Goal: Transaction & Acquisition: Download file/media

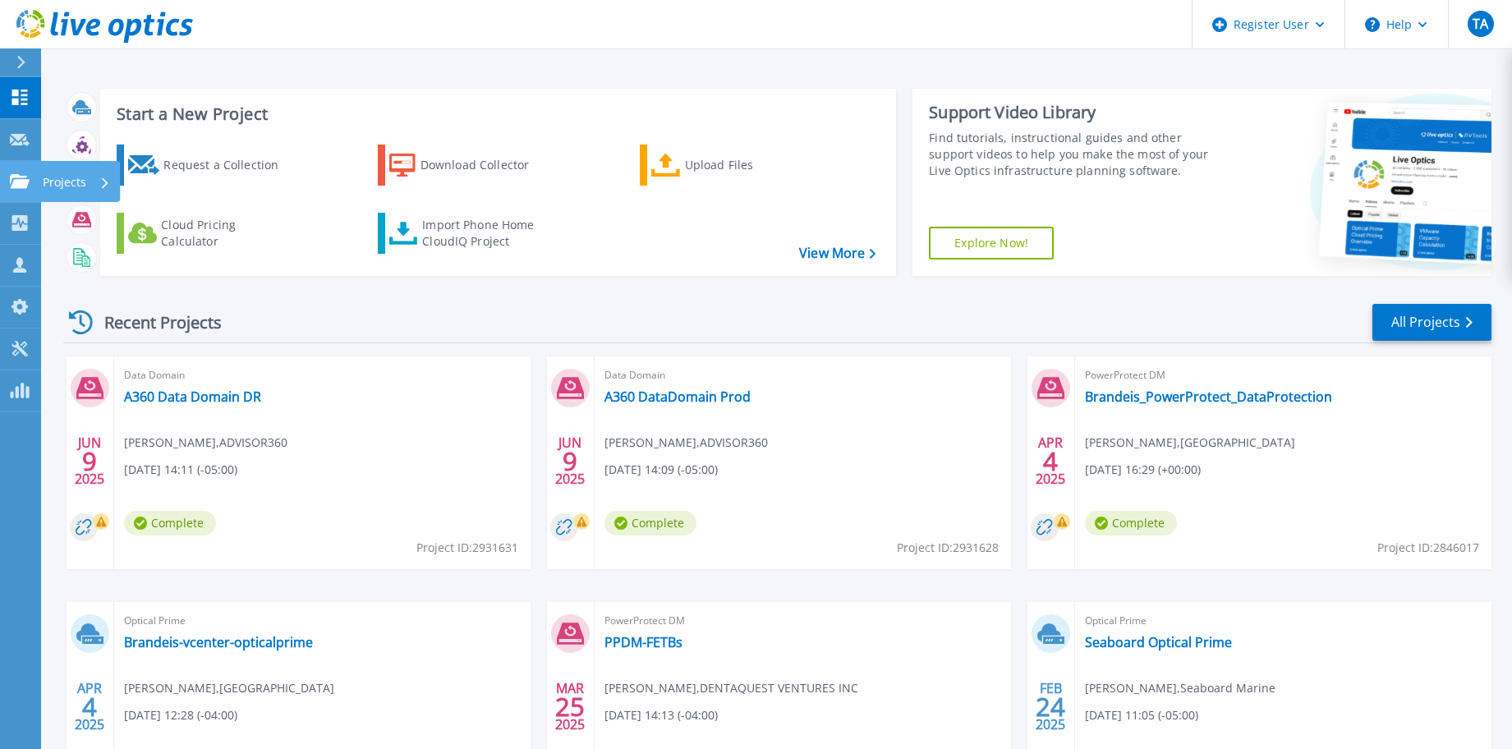
click at [52, 178] on p "Projects" at bounding box center [65, 182] width 44 height 43
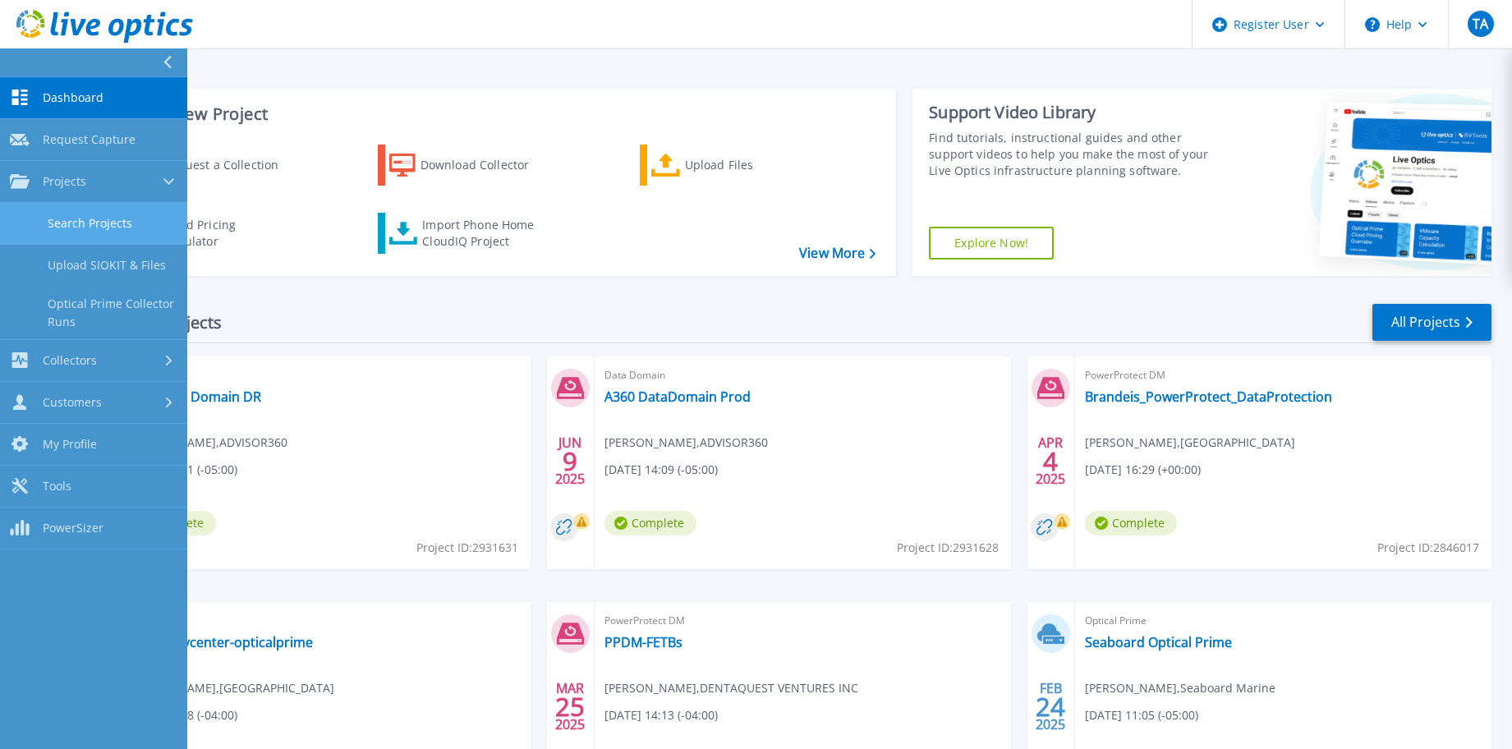
click at [101, 225] on link "Search Projects" at bounding box center [93, 224] width 187 height 42
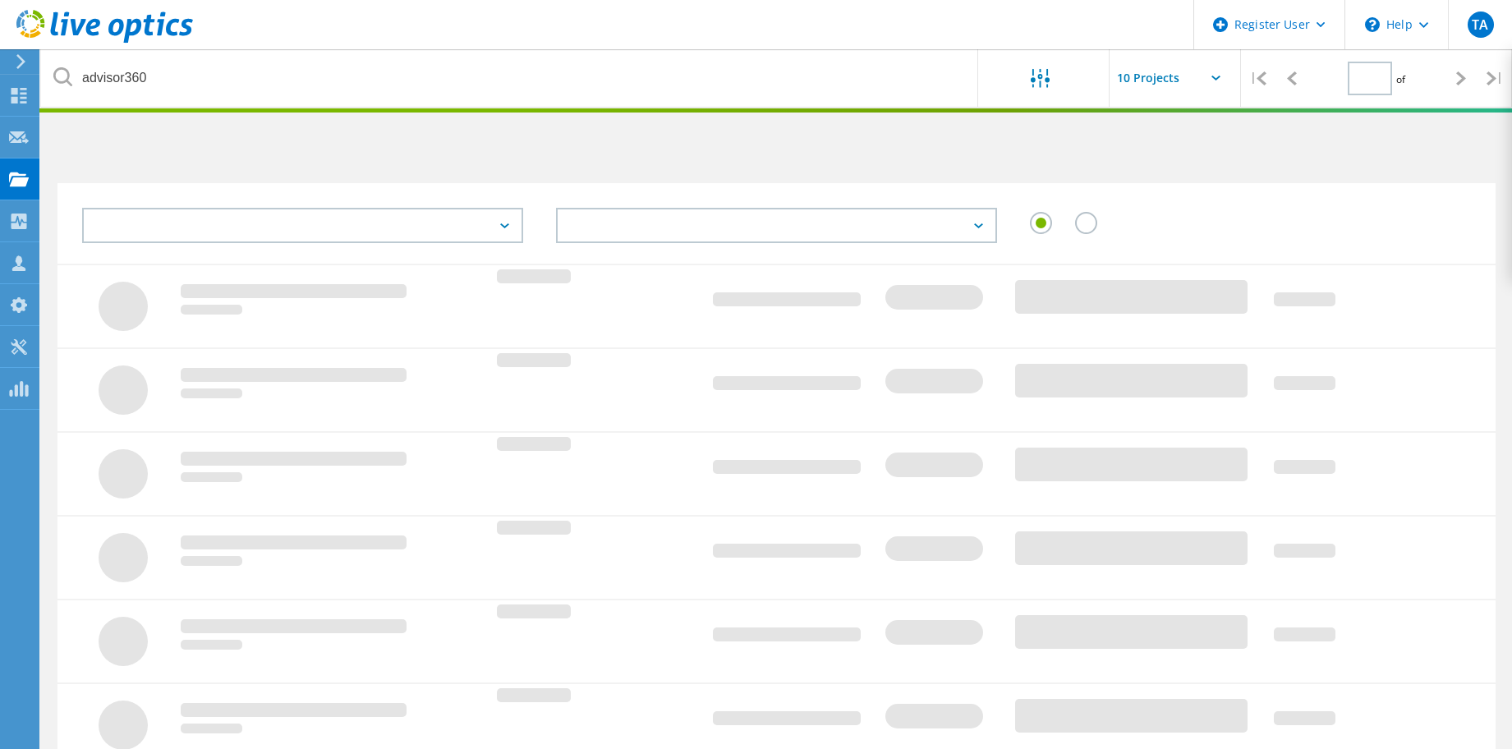
type input "1"
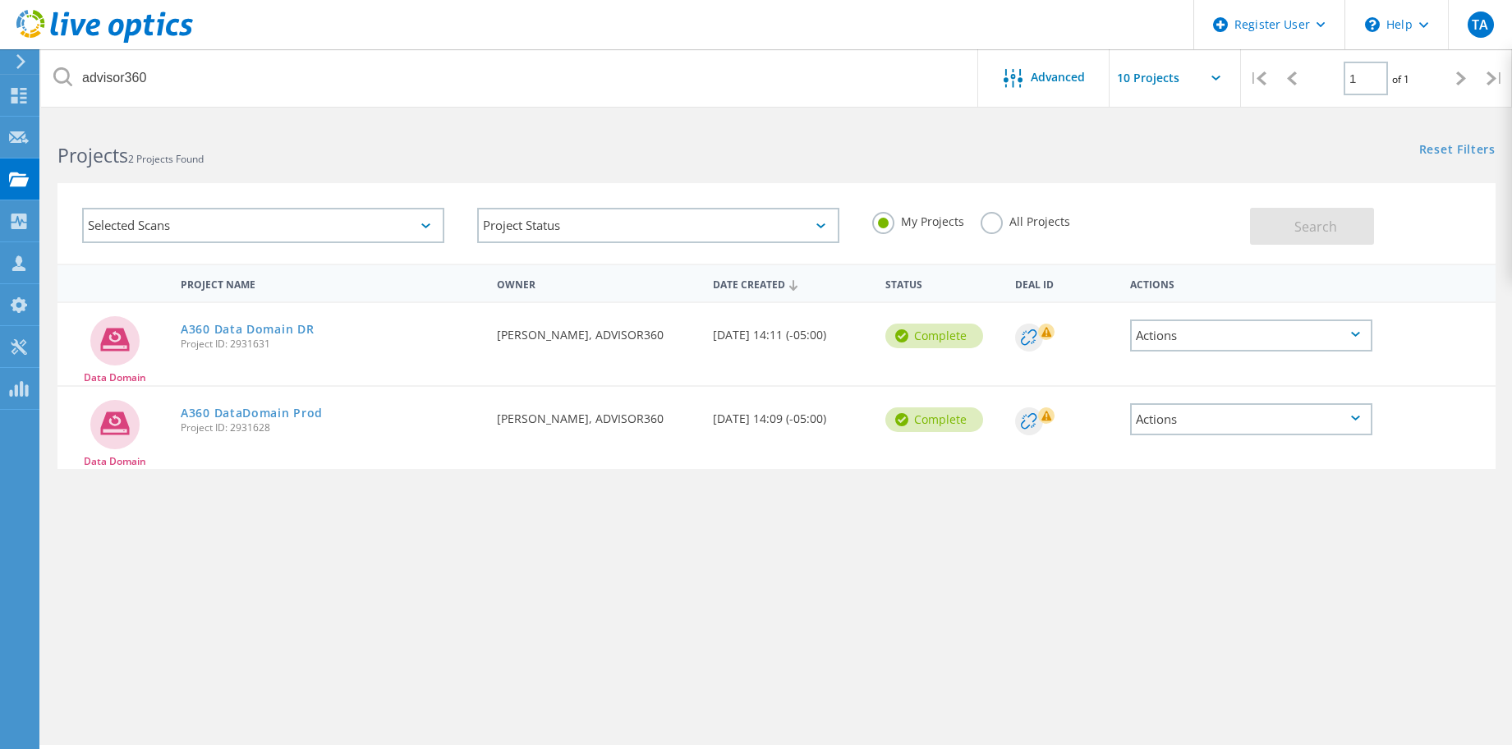
click at [993, 225] on label "All Projects" at bounding box center [1024, 220] width 89 height 16
click at [0, 0] on input "All Projects" at bounding box center [0, 0] width 0 height 0
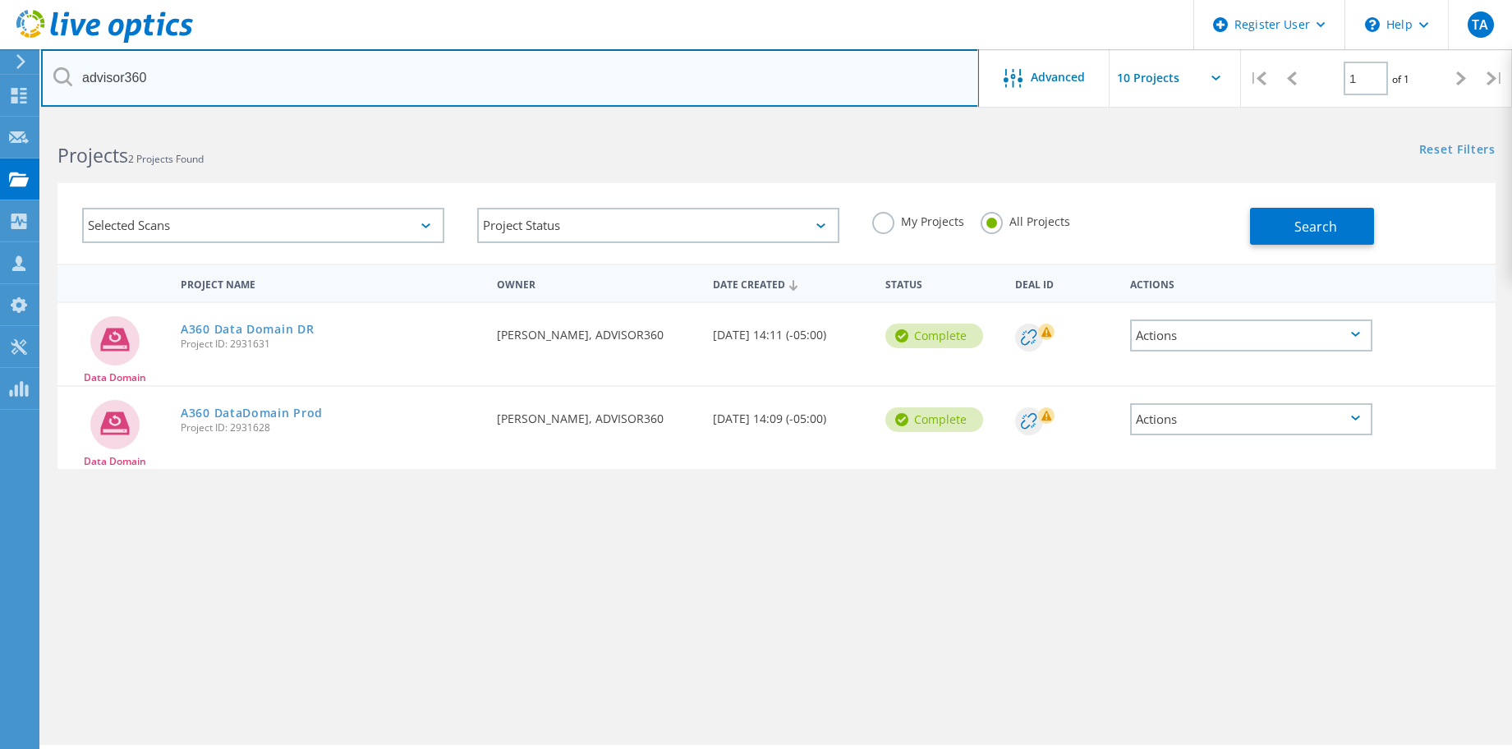
click at [549, 84] on input "advisor360" at bounding box center [510, 77] width 938 height 57
type input "a"
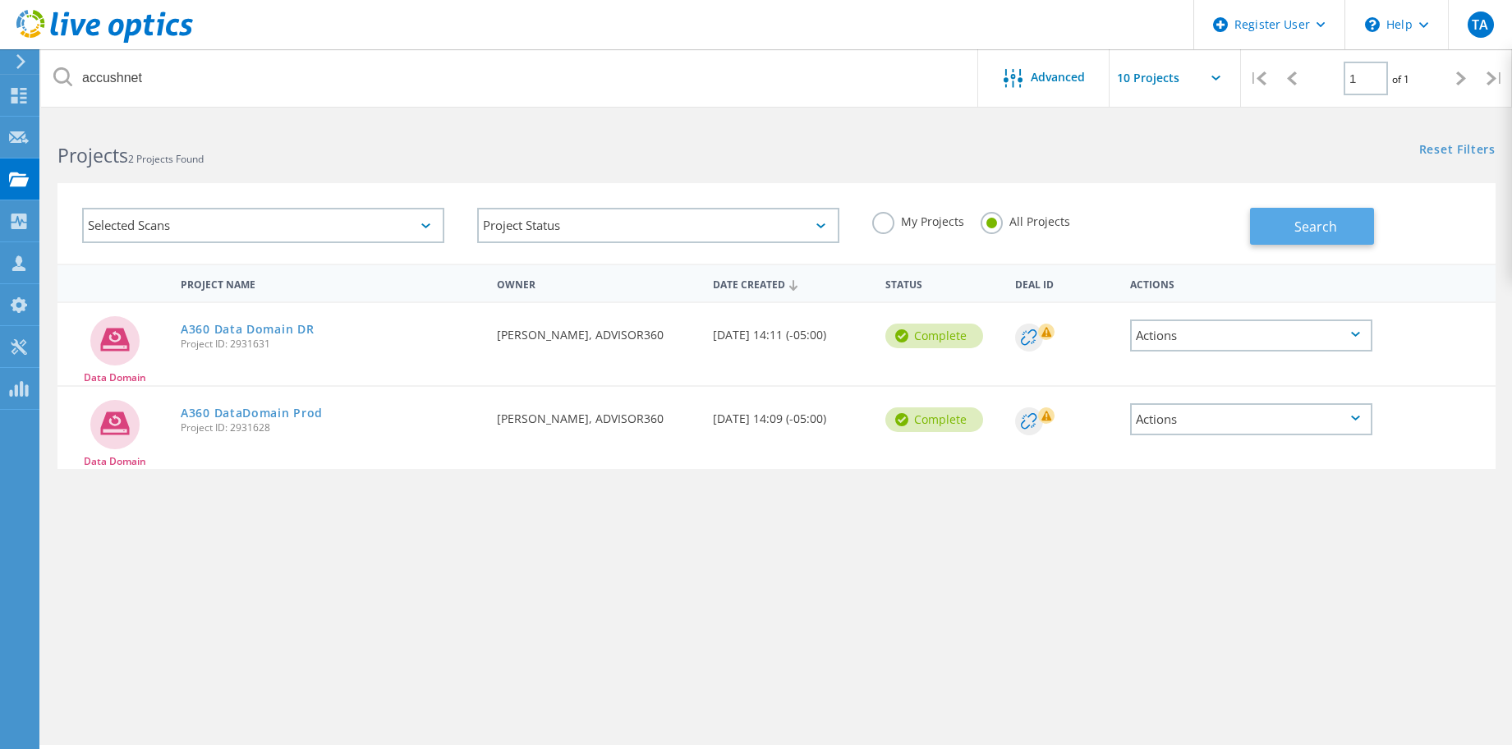
click at [1296, 228] on span "Search" at bounding box center [1315, 227] width 43 height 18
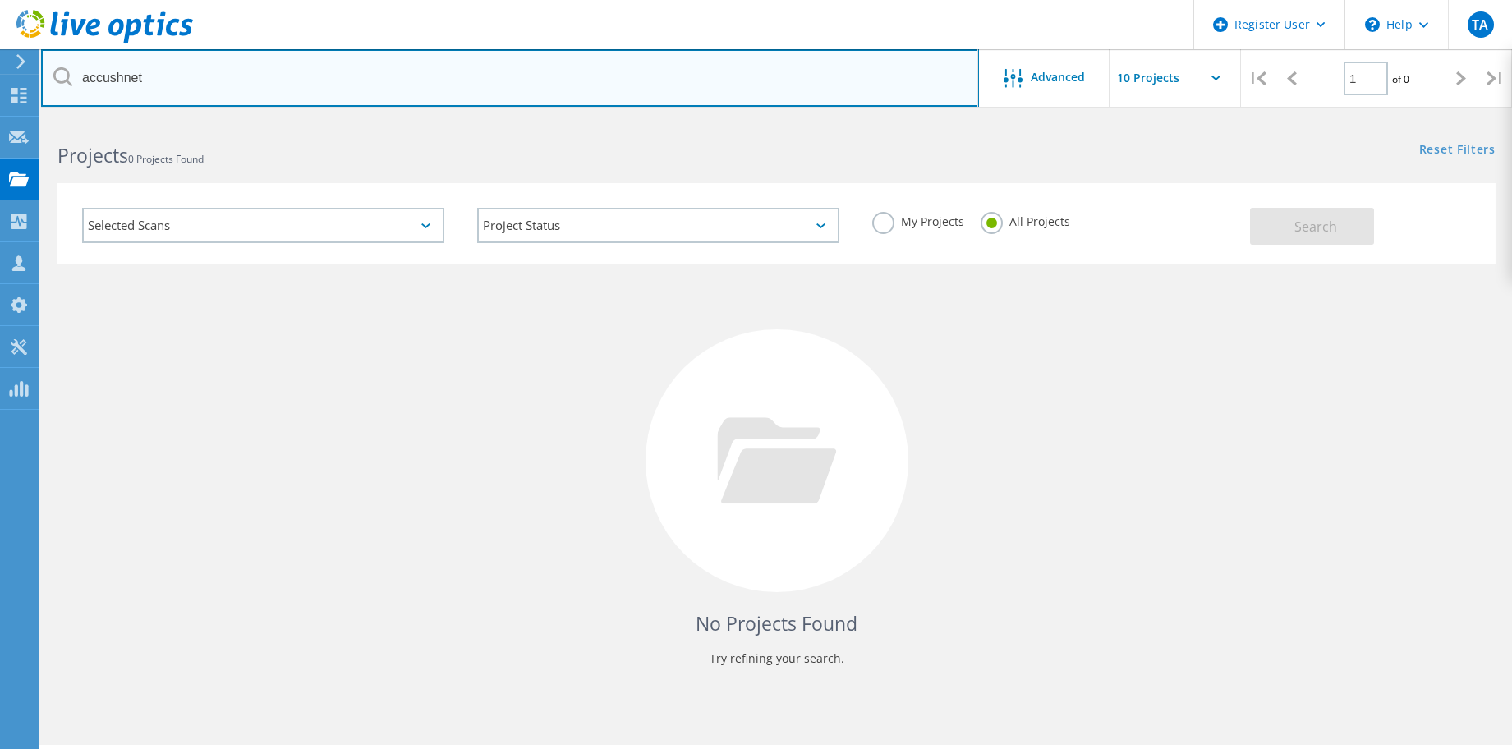
click at [95, 83] on input "accushnet" at bounding box center [510, 77] width 938 height 57
type input "acushnet"
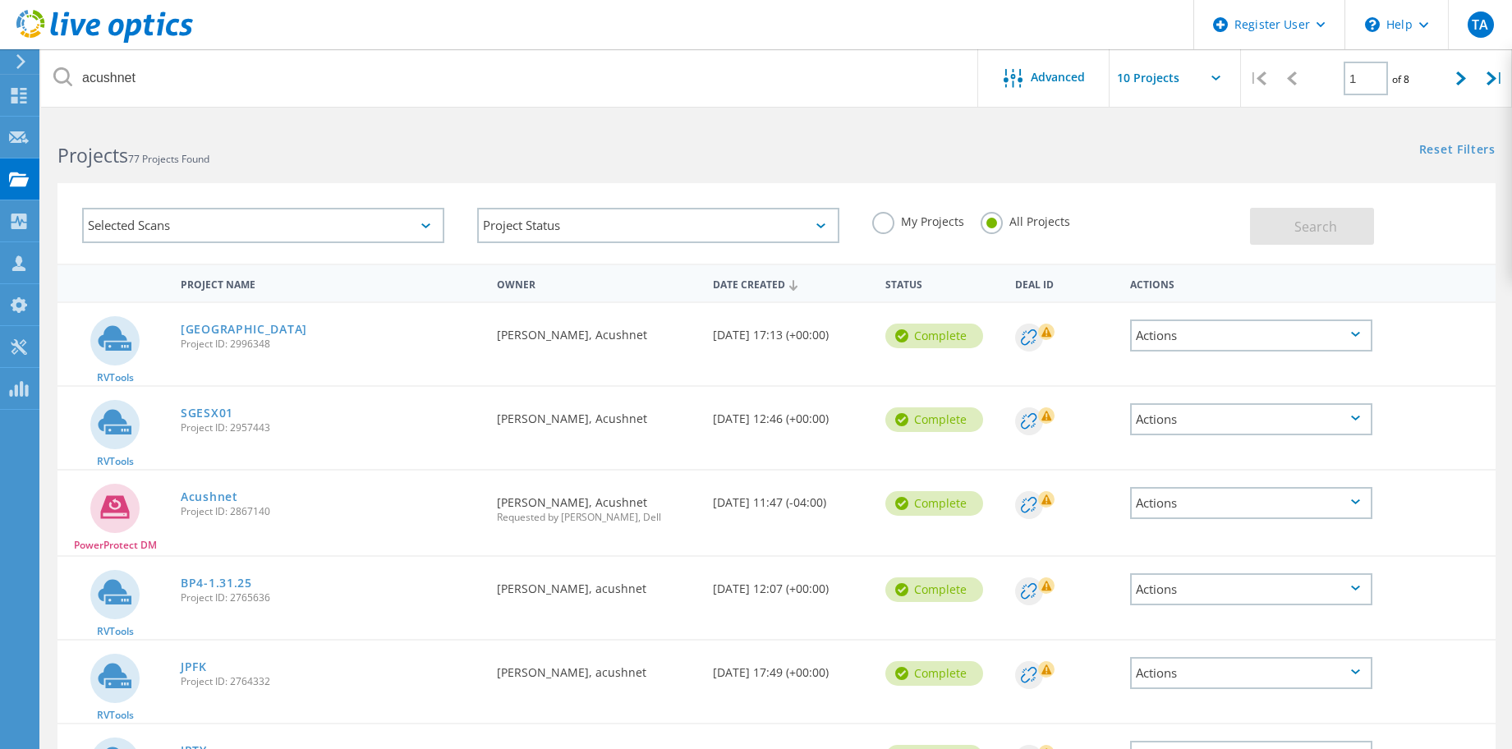
click at [333, 135] on div "Projects 77 Projects Found" at bounding box center [408, 141] width 735 height 44
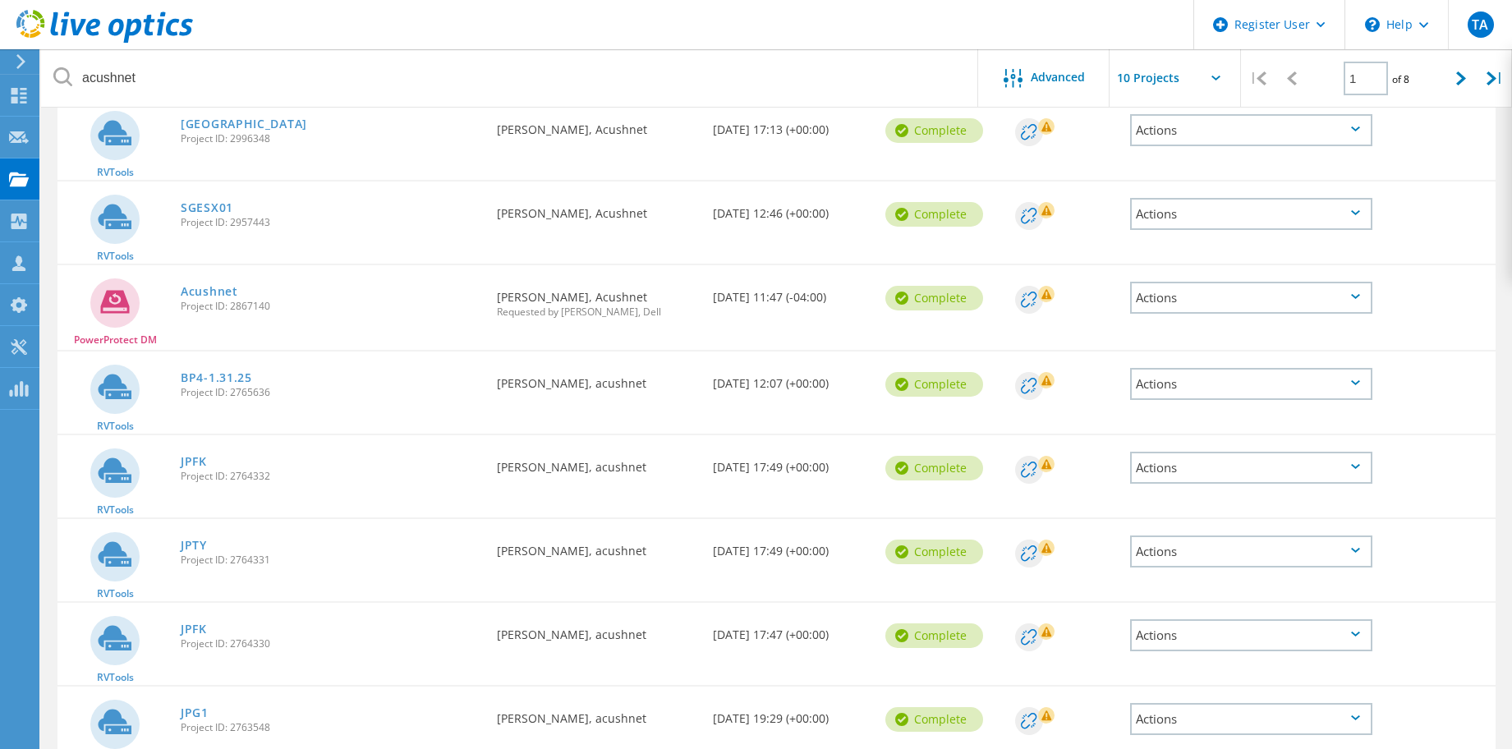
scroll to position [206, 0]
click at [208, 292] on link "Acushnet" at bounding box center [209, 290] width 57 height 11
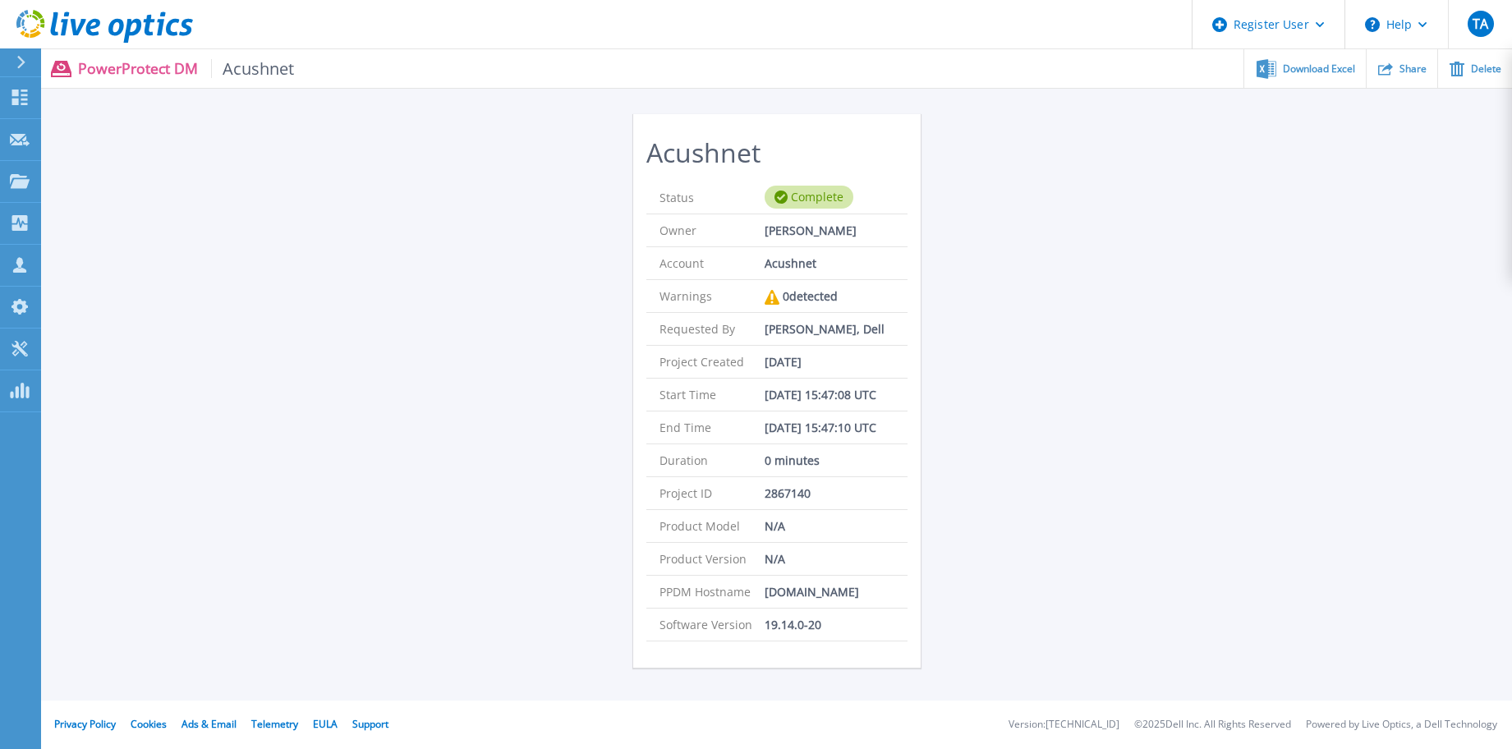
scroll to position [39, 0]
click at [1277, 76] on div "Download Excel" at bounding box center [1304, 68] width 121 height 39
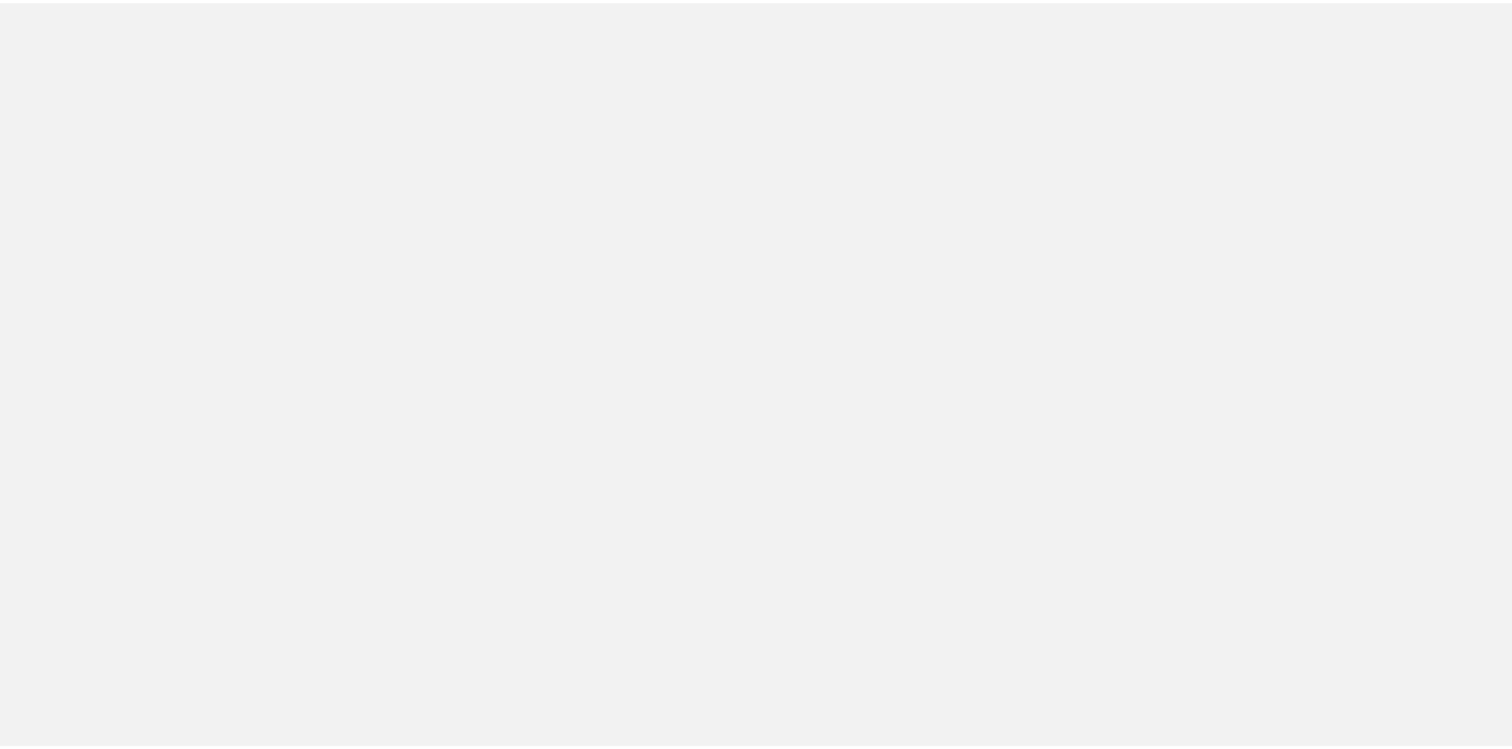
scroll to position [45, 0]
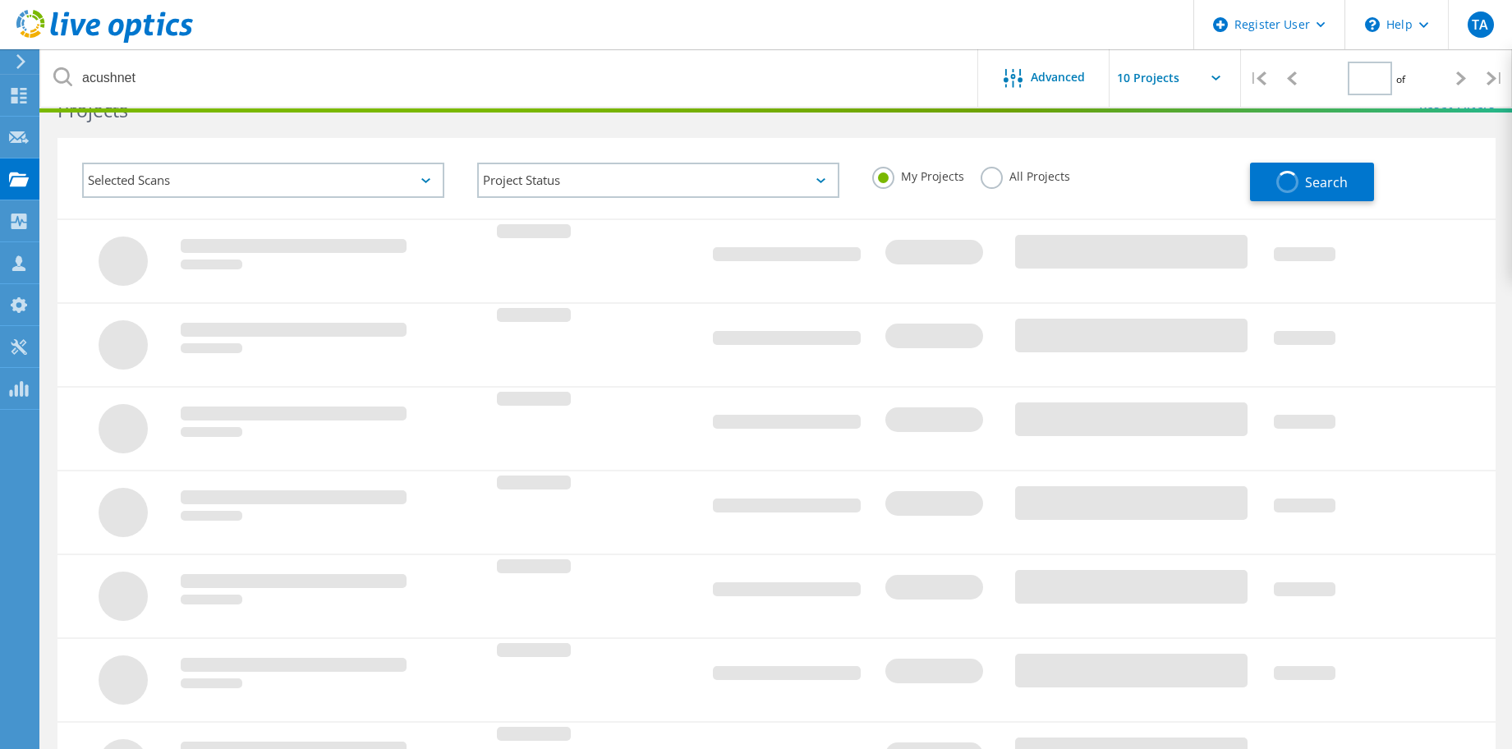
type input "1"
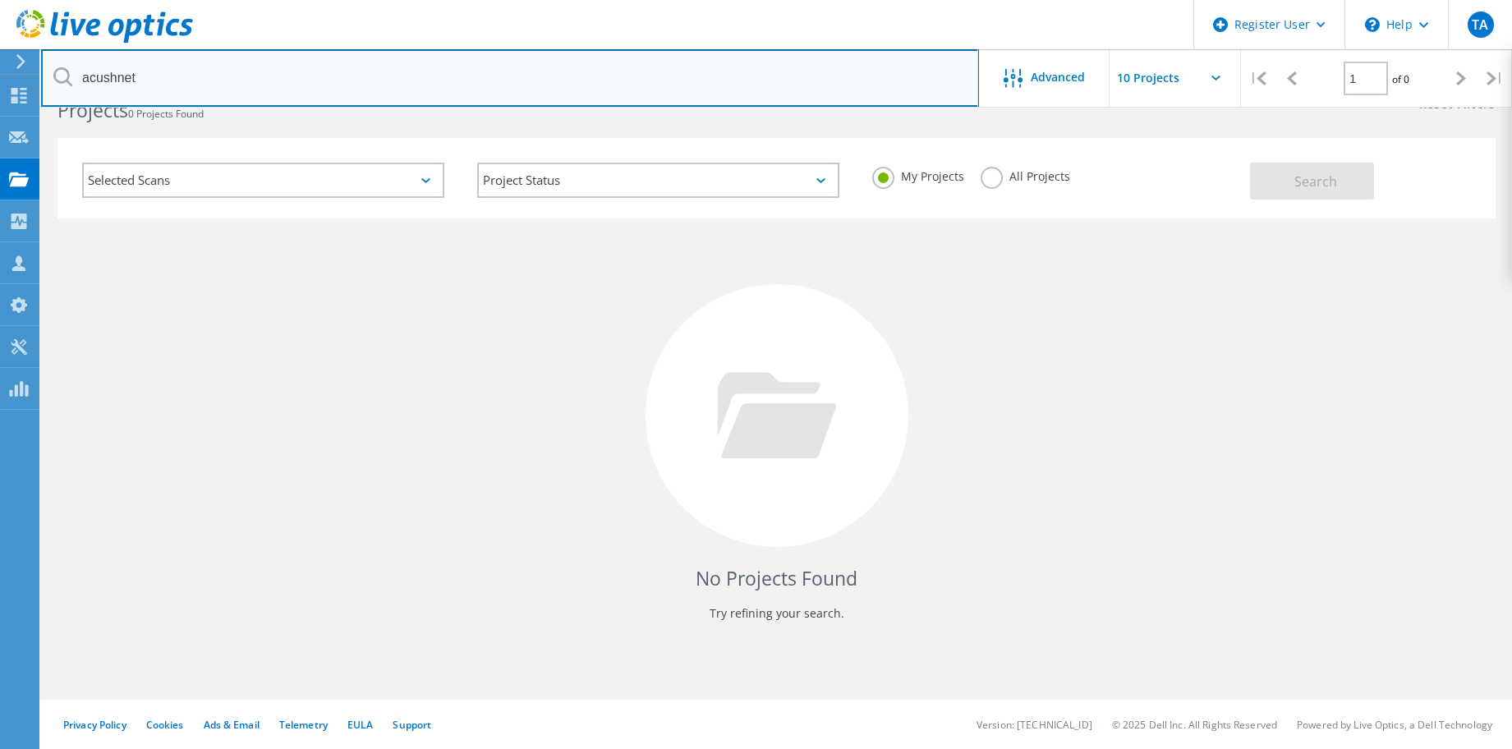
drag, startPoint x: 0, startPoint y: 0, endPoint x: 692, endPoint y: 84, distance: 697.2
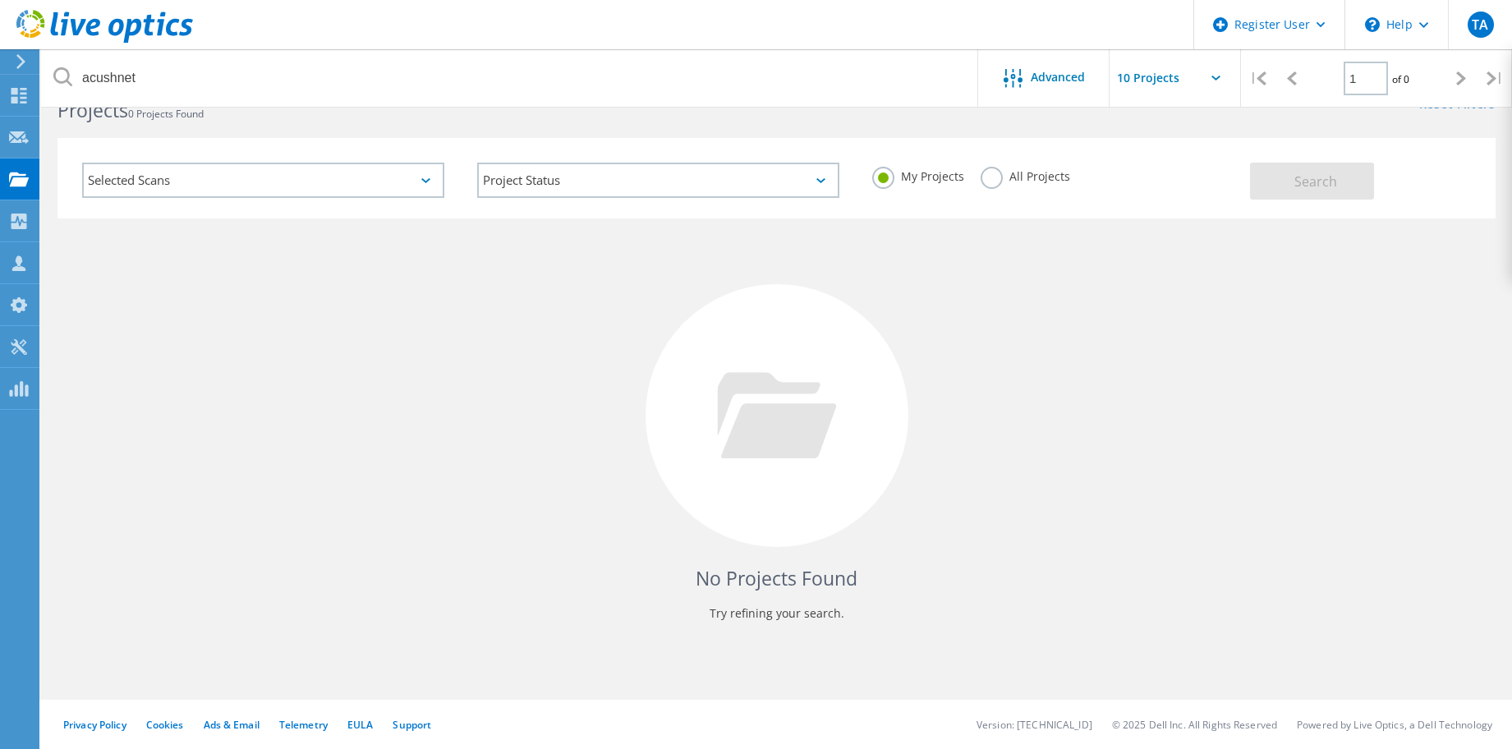
click at [993, 182] on label "All Projects" at bounding box center [1024, 175] width 89 height 16
click at [0, 0] on input "All Projects" at bounding box center [0, 0] width 0 height 0
click at [1307, 183] on span "Search" at bounding box center [1315, 181] width 43 height 18
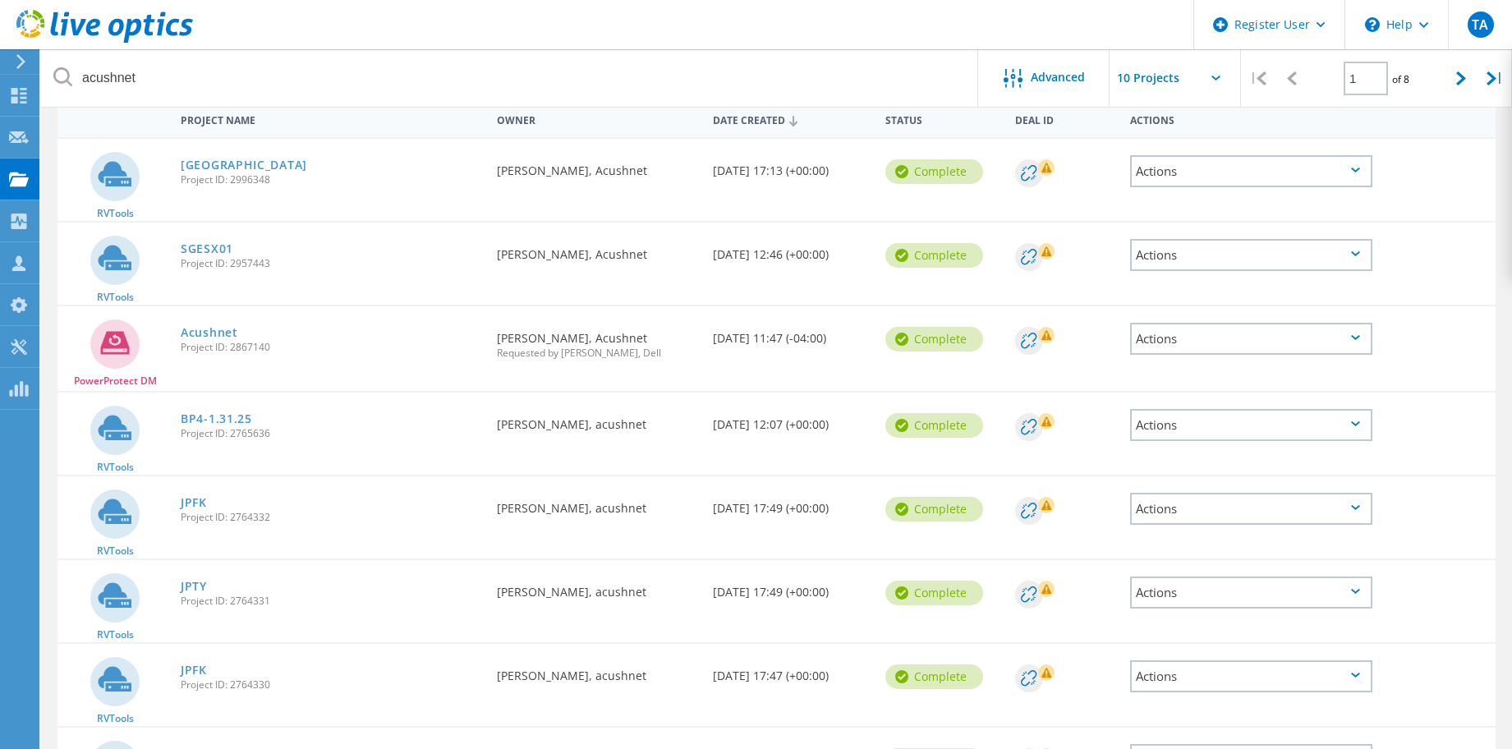
scroll to position [163, 0]
click at [204, 164] on link "[GEOGRAPHIC_DATA]" at bounding box center [244, 166] width 126 height 11
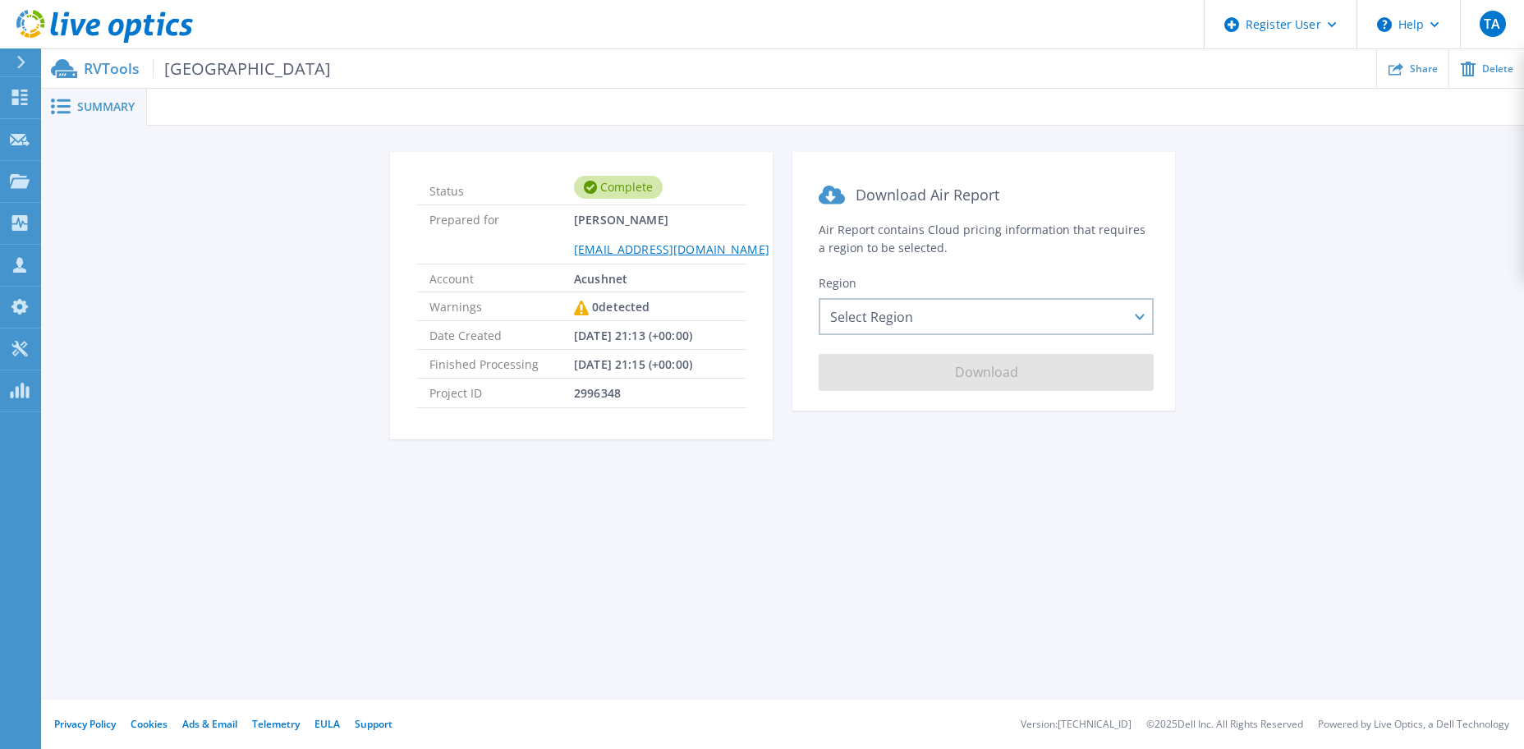
click at [222, 72] on span "[GEOGRAPHIC_DATA]" at bounding box center [242, 68] width 178 height 19
click at [195, 74] on span "[GEOGRAPHIC_DATA]" at bounding box center [242, 68] width 178 height 19
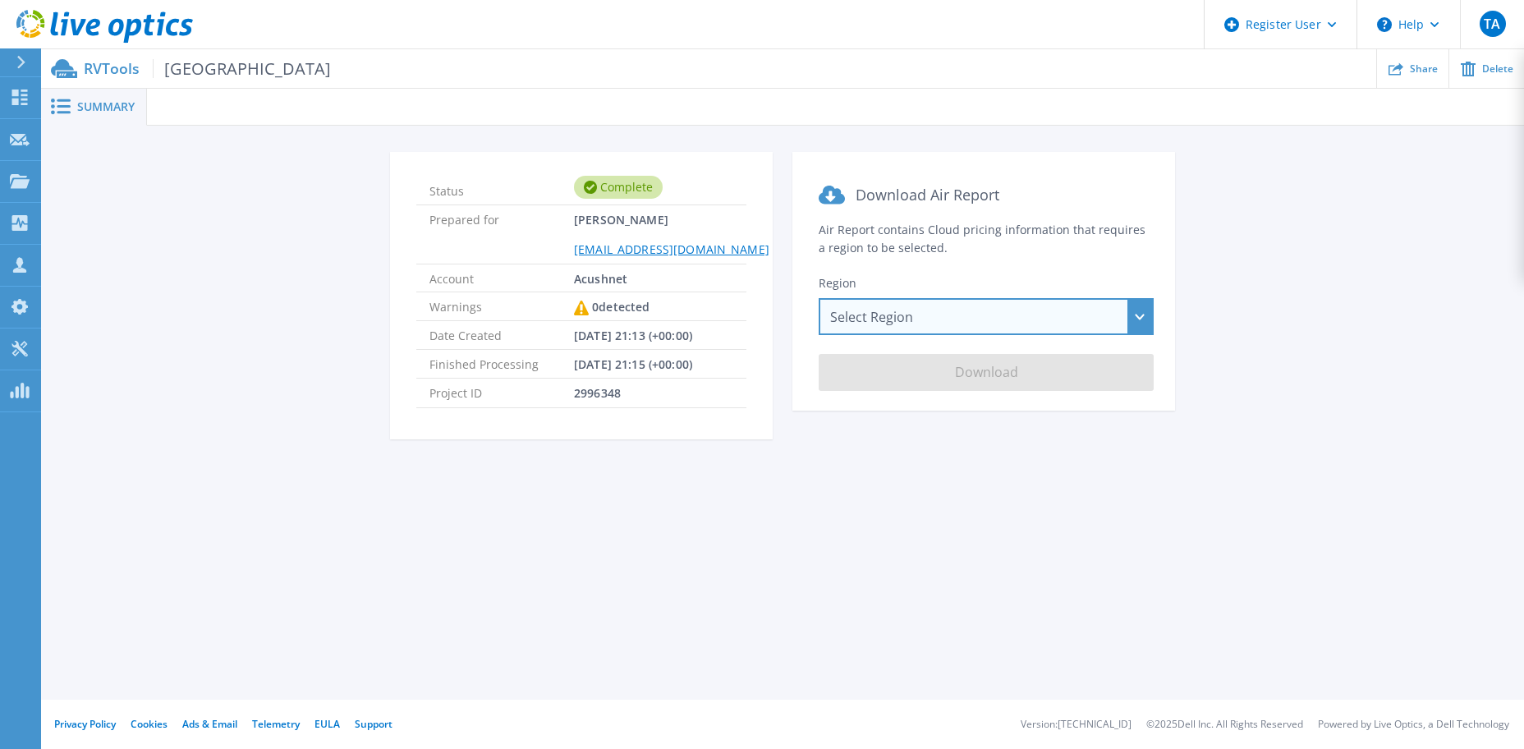
click at [917, 316] on div "Select Region [GEOGRAPHIC_DATA] ([GEOGRAPHIC_DATA]) [GEOGRAPHIC_DATA] ([GEOGRAP…" at bounding box center [986, 316] width 335 height 37
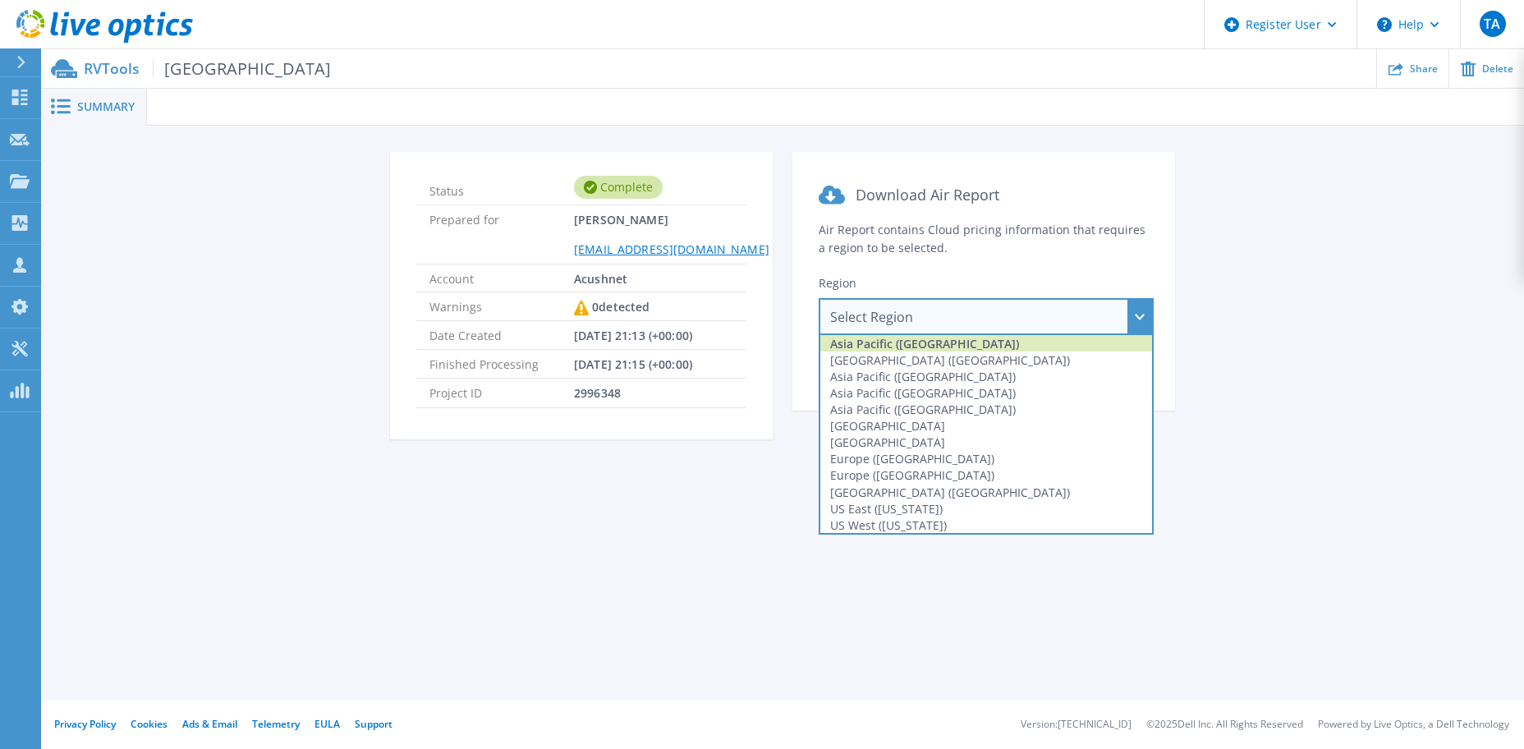
click at [855, 340] on div "Asia Pacific ([GEOGRAPHIC_DATA])" at bounding box center [986, 343] width 332 height 16
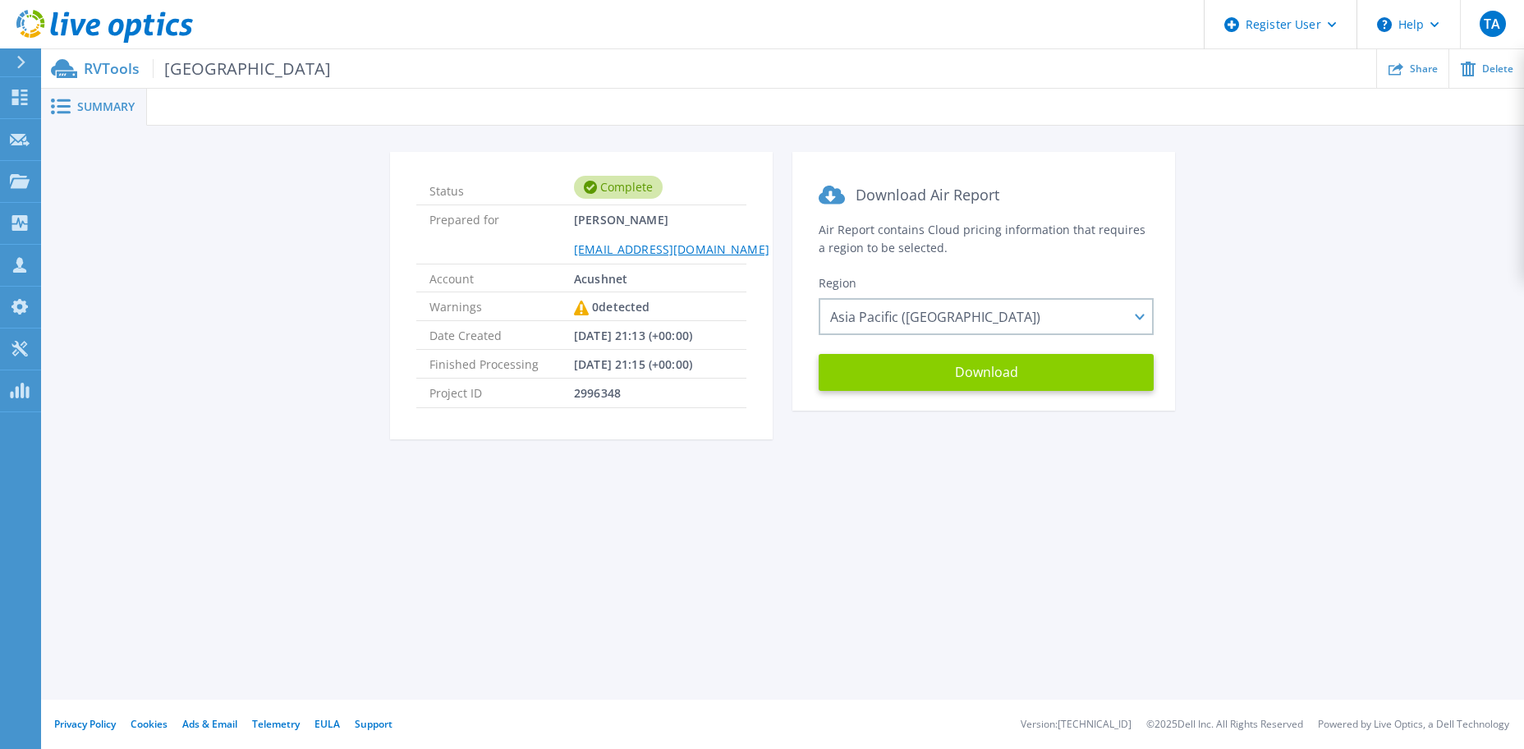
click at [995, 371] on button "Download" at bounding box center [986, 372] width 335 height 37
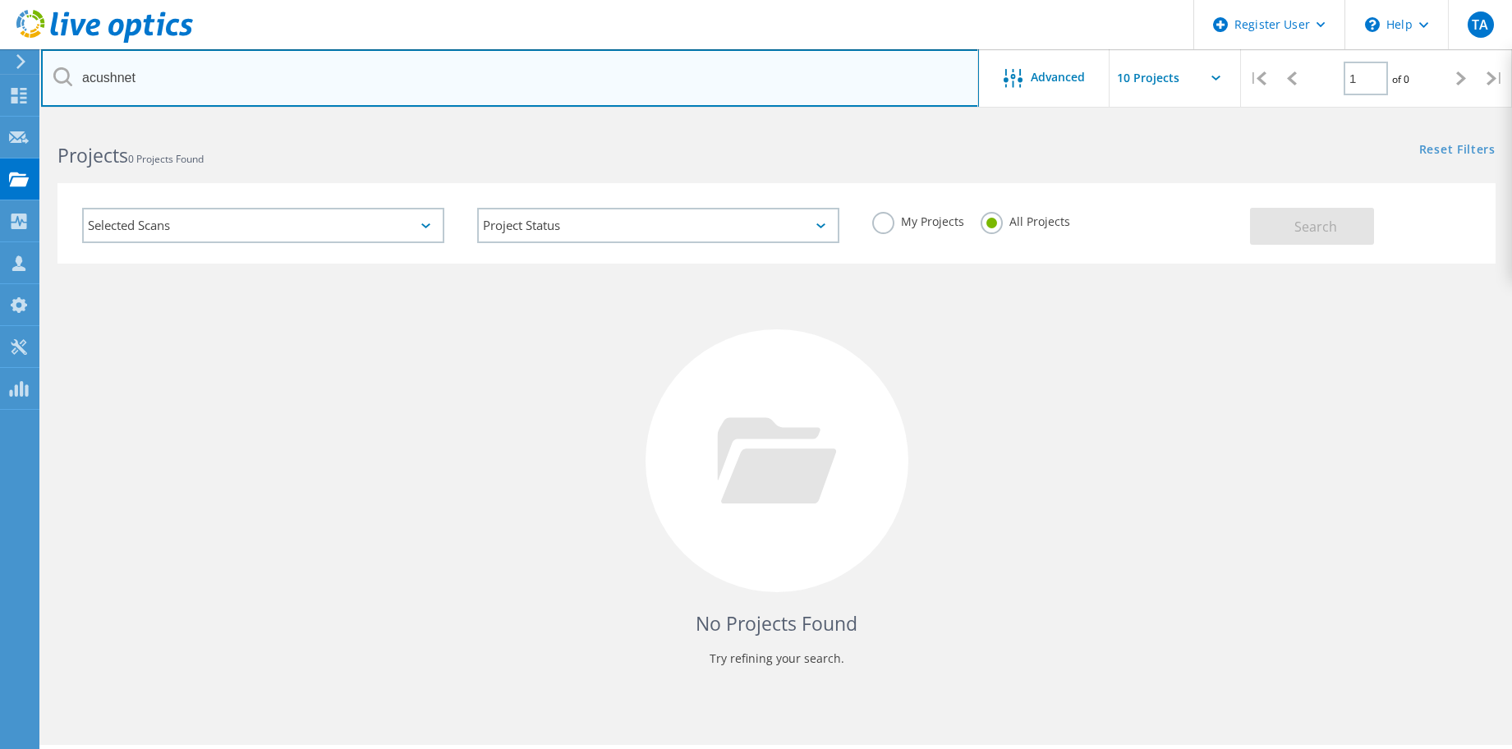
click at [181, 89] on input "acushnet" at bounding box center [510, 77] width 938 height 57
click at [210, 88] on input "acushnet" at bounding box center [510, 77] width 938 height 57
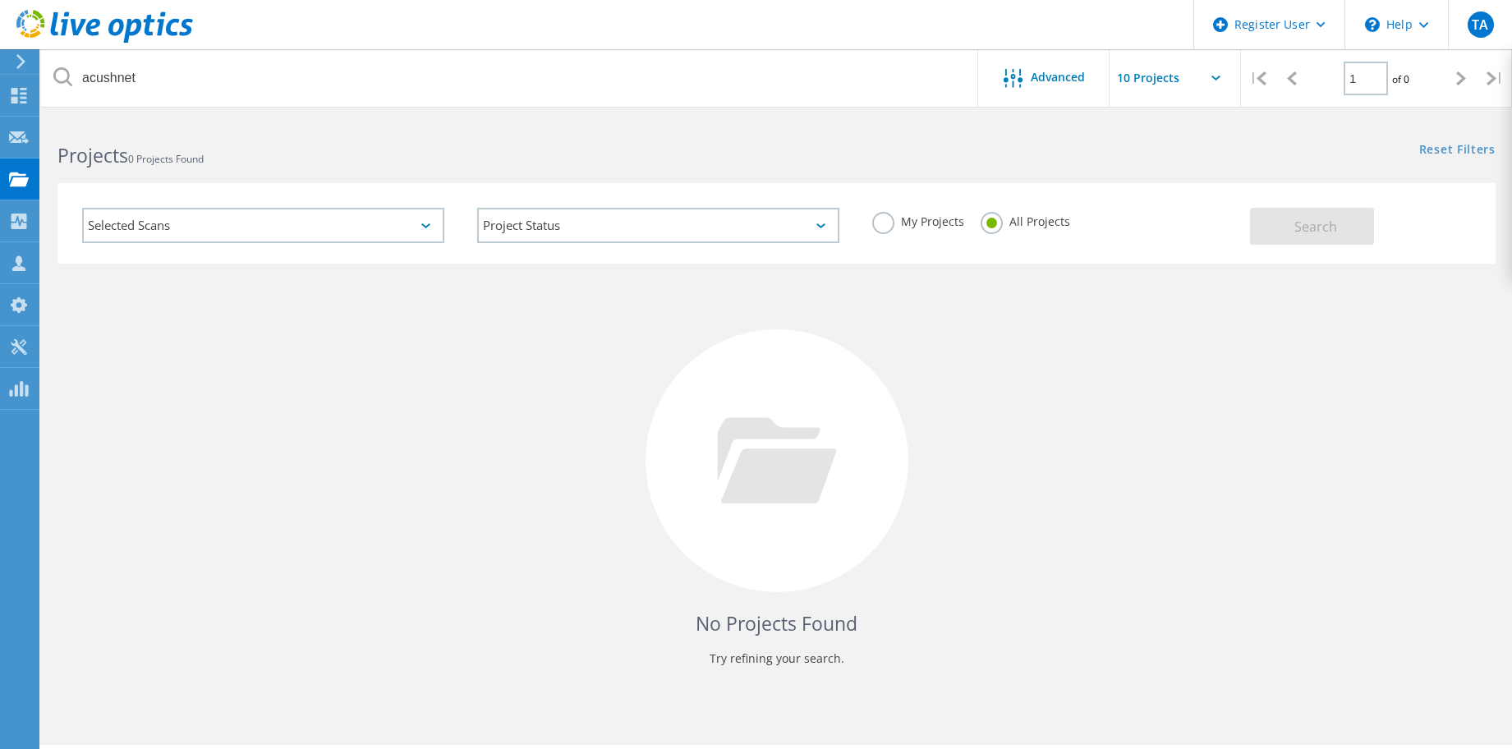
click at [989, 223] on label "All Projects" at bounding box center [1024, 220] width 89 height 16
click at [0, 0] on input "All Projects" at bounding box center [0, 0] width 0 height 0
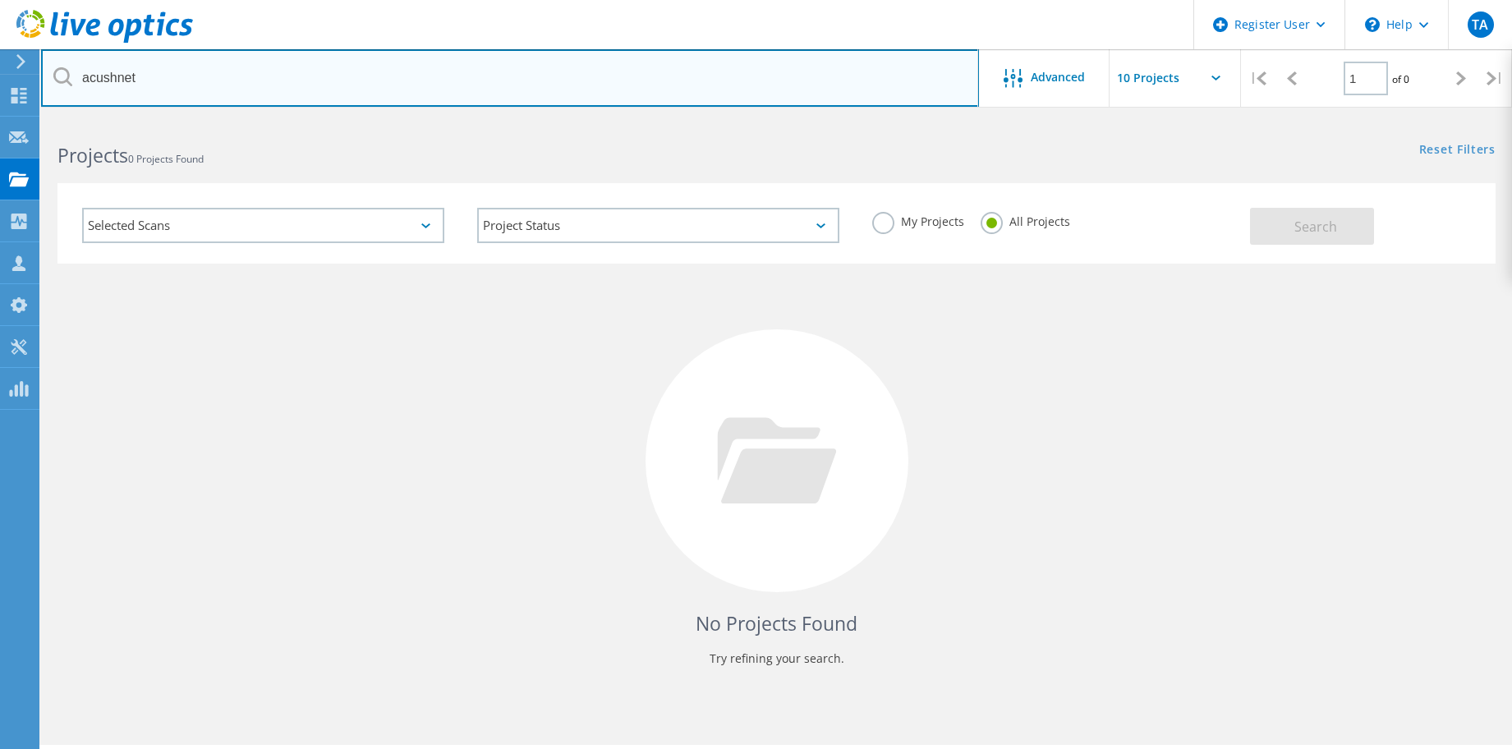
click at [226, 72] on input "acushnet" at bounding box center [510, 77] width 938 height 57
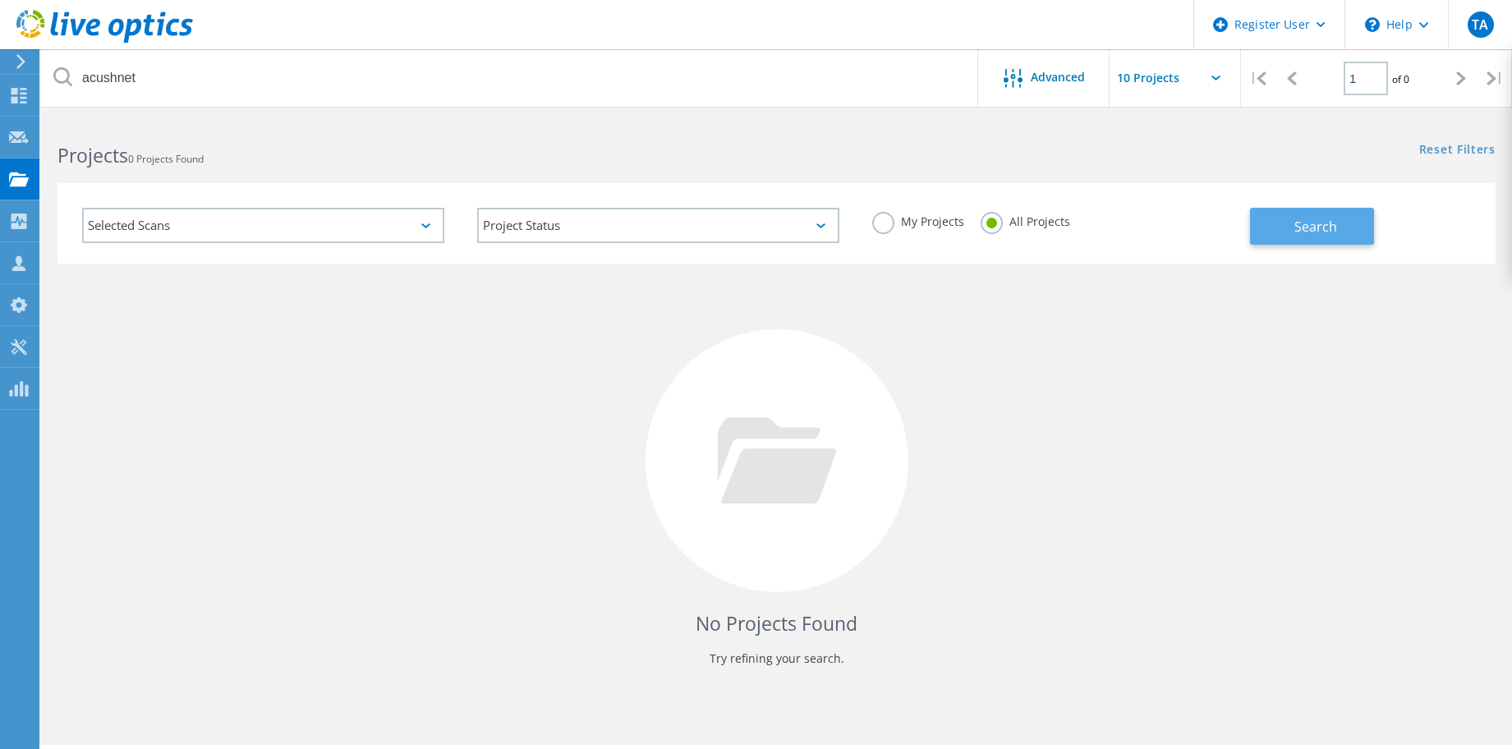
click at [1299, 231] on span "Search" at bounding box center [1315, 227] width 43 height 18
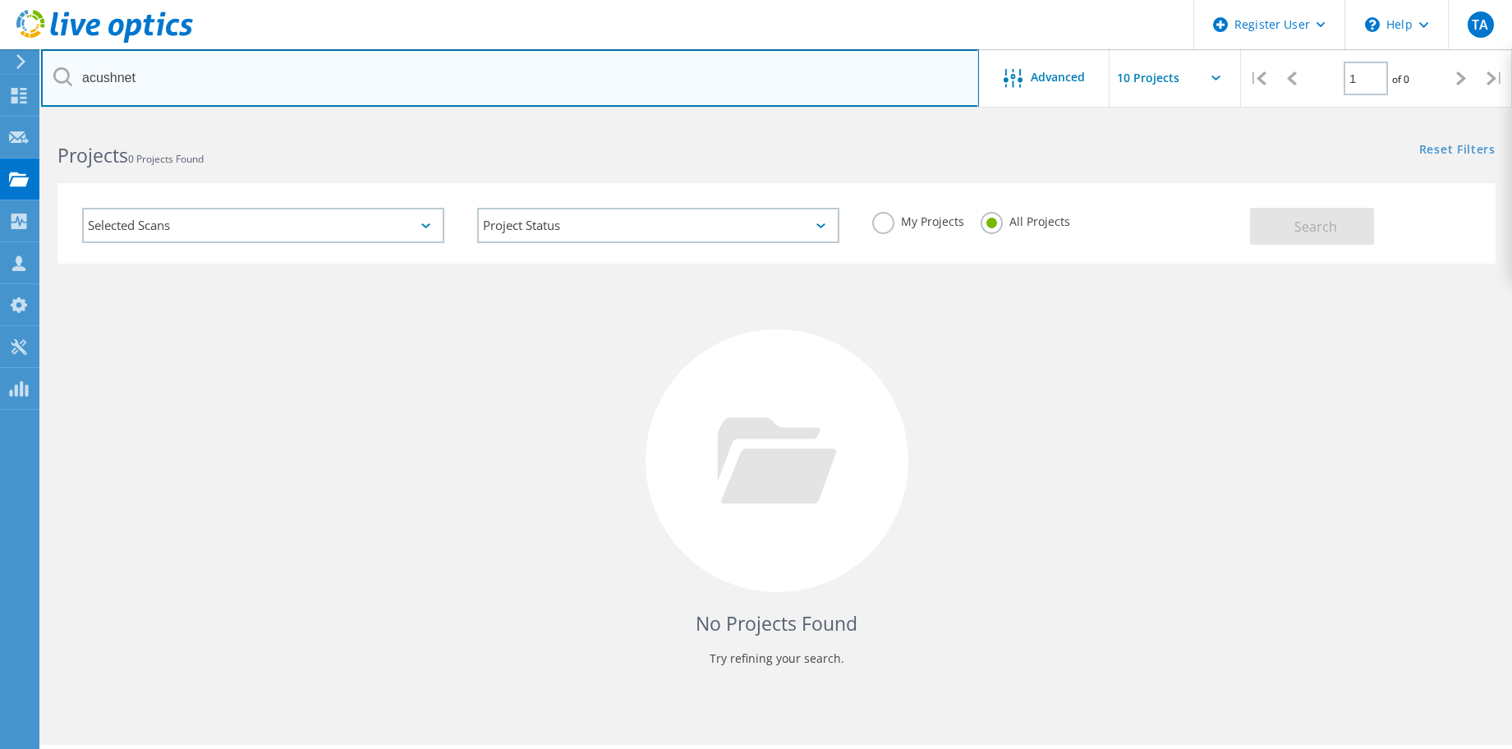
click at [150, 78] on input "acushnet" at bounding box center [510, 77] width 938 height 57
type input "acushnet"
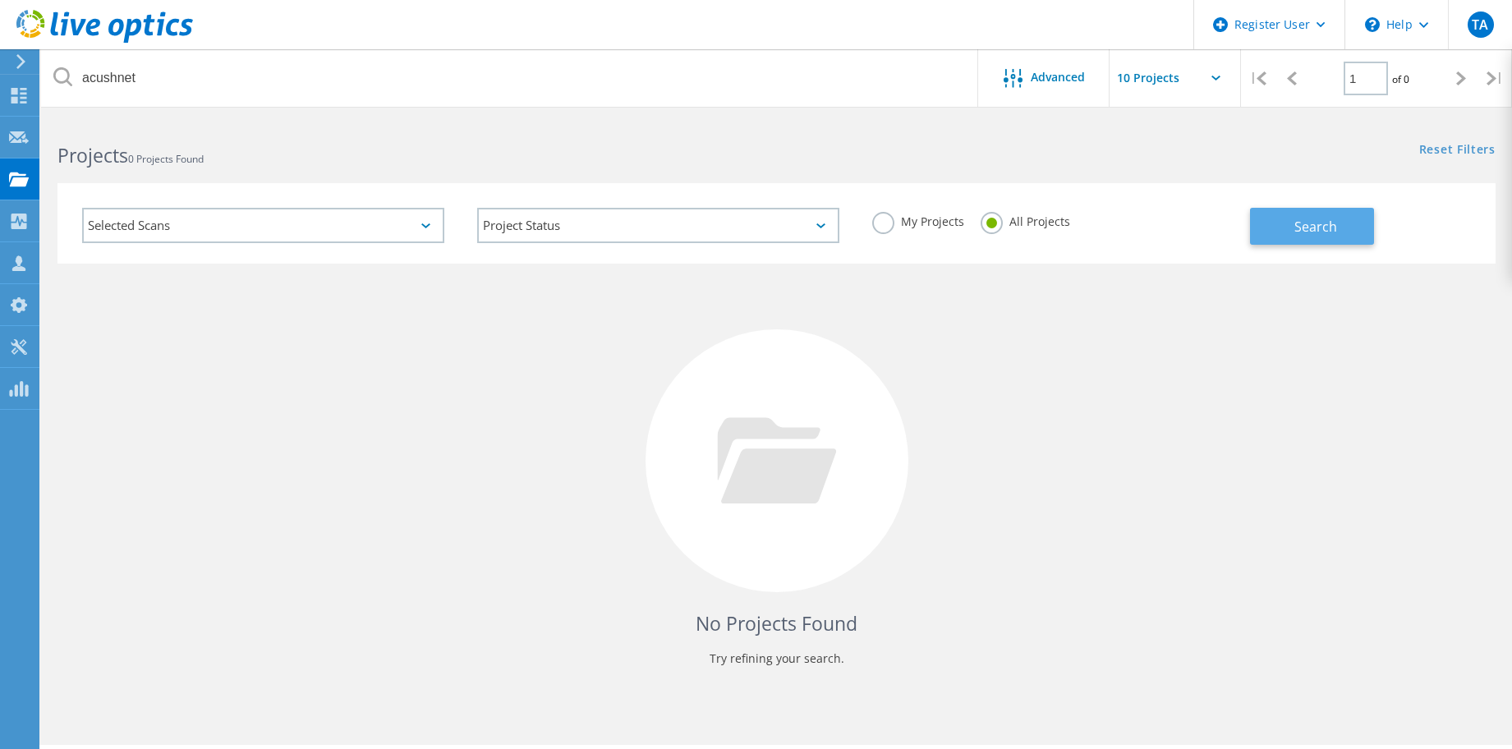
click at [1322, 227] on span "Search" at bounding box center [1315, 227] width 43 height 18
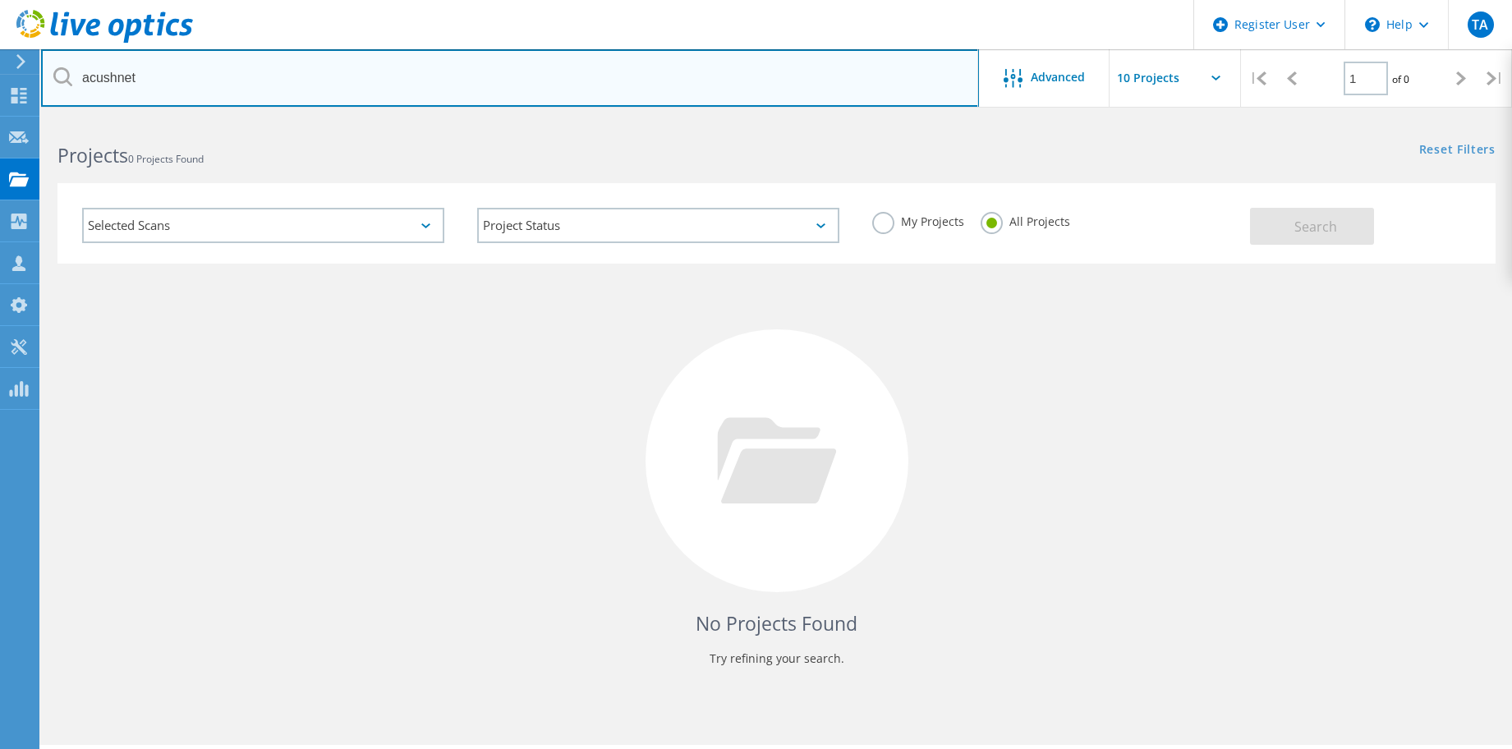
click at [162, 84] on input "acushnet" at bounding box center [510, 77] width 938 height 57
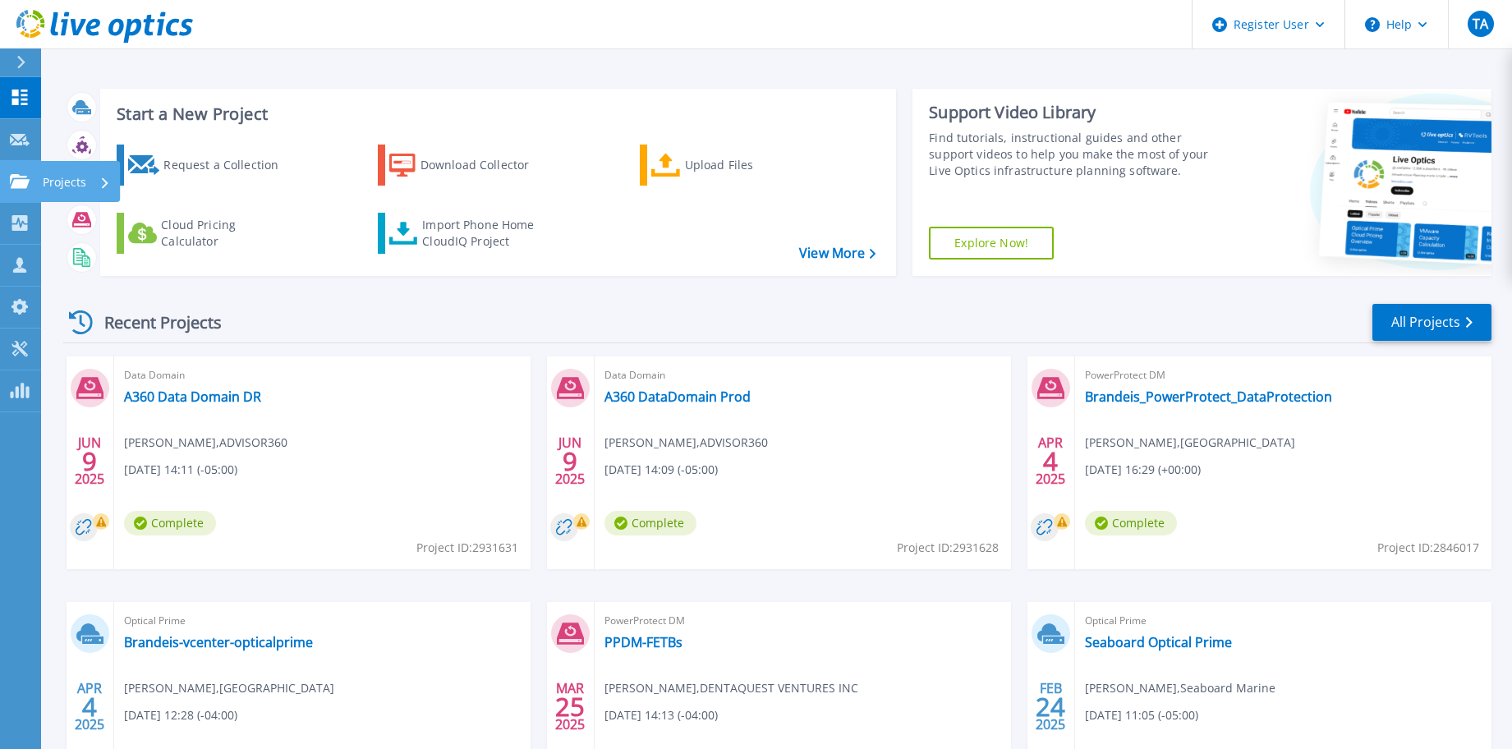
click at [75, 188] on p "Projects" at bounding box center [65, 182] width 44 height 43
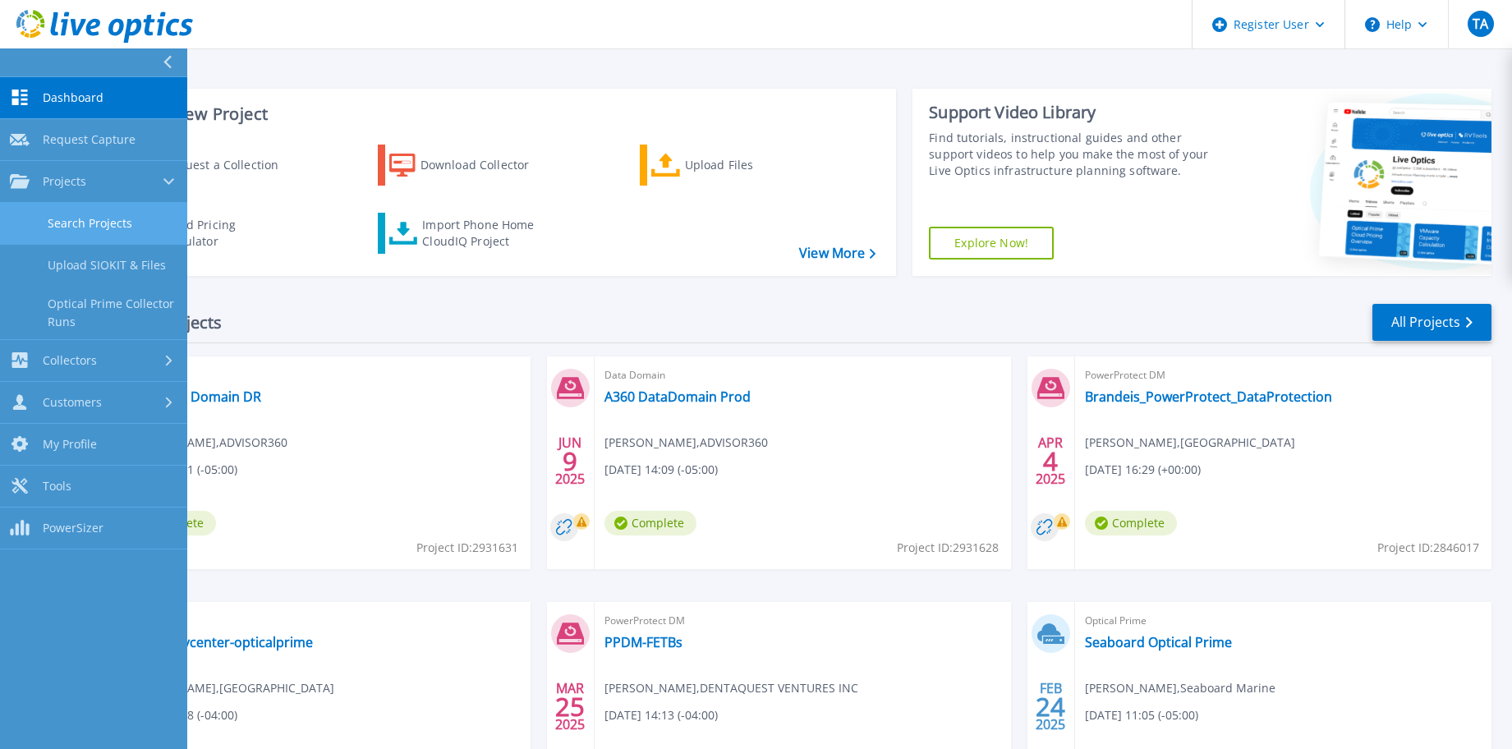
click at [87, 222] on link "Search Projects" at bounding box center [93, 224] width 187 height 42
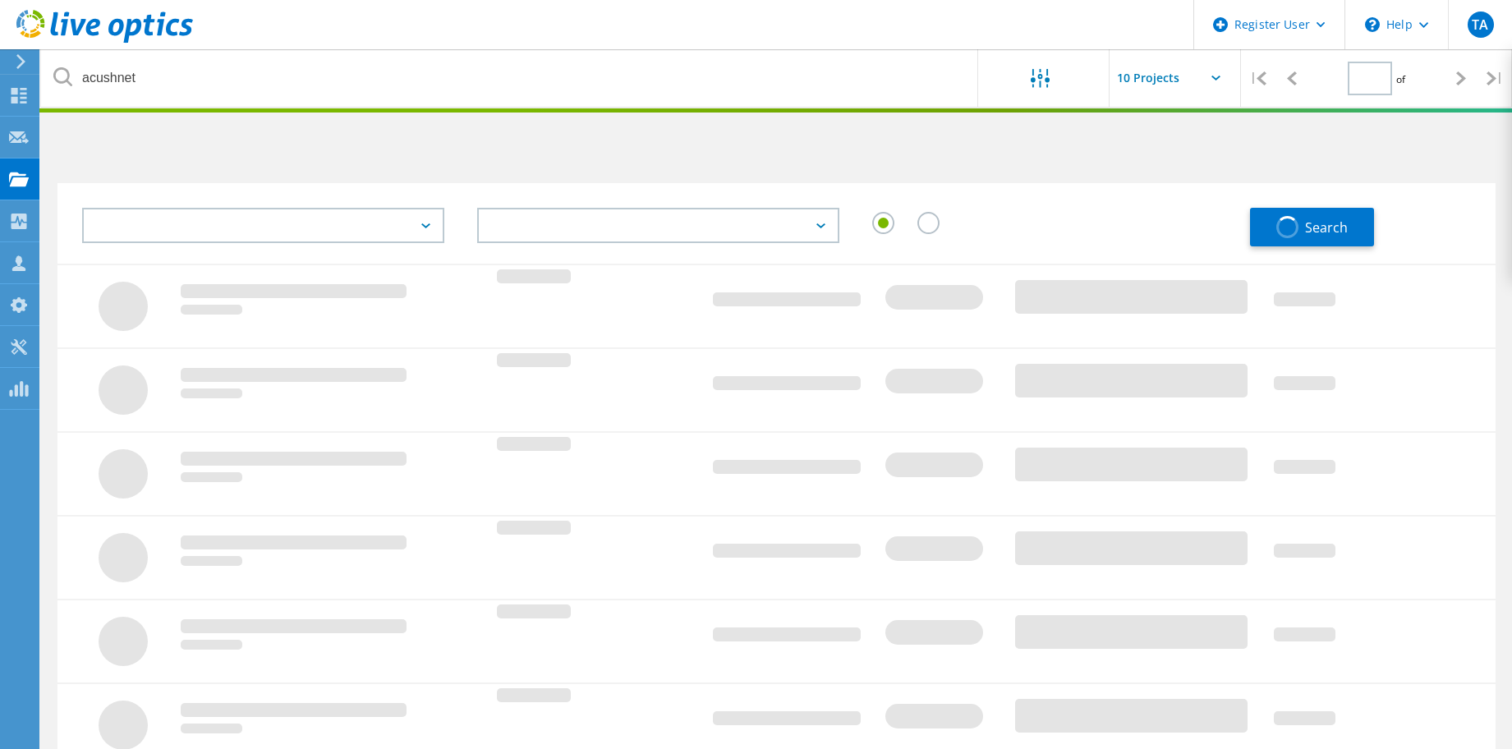
type input "1"
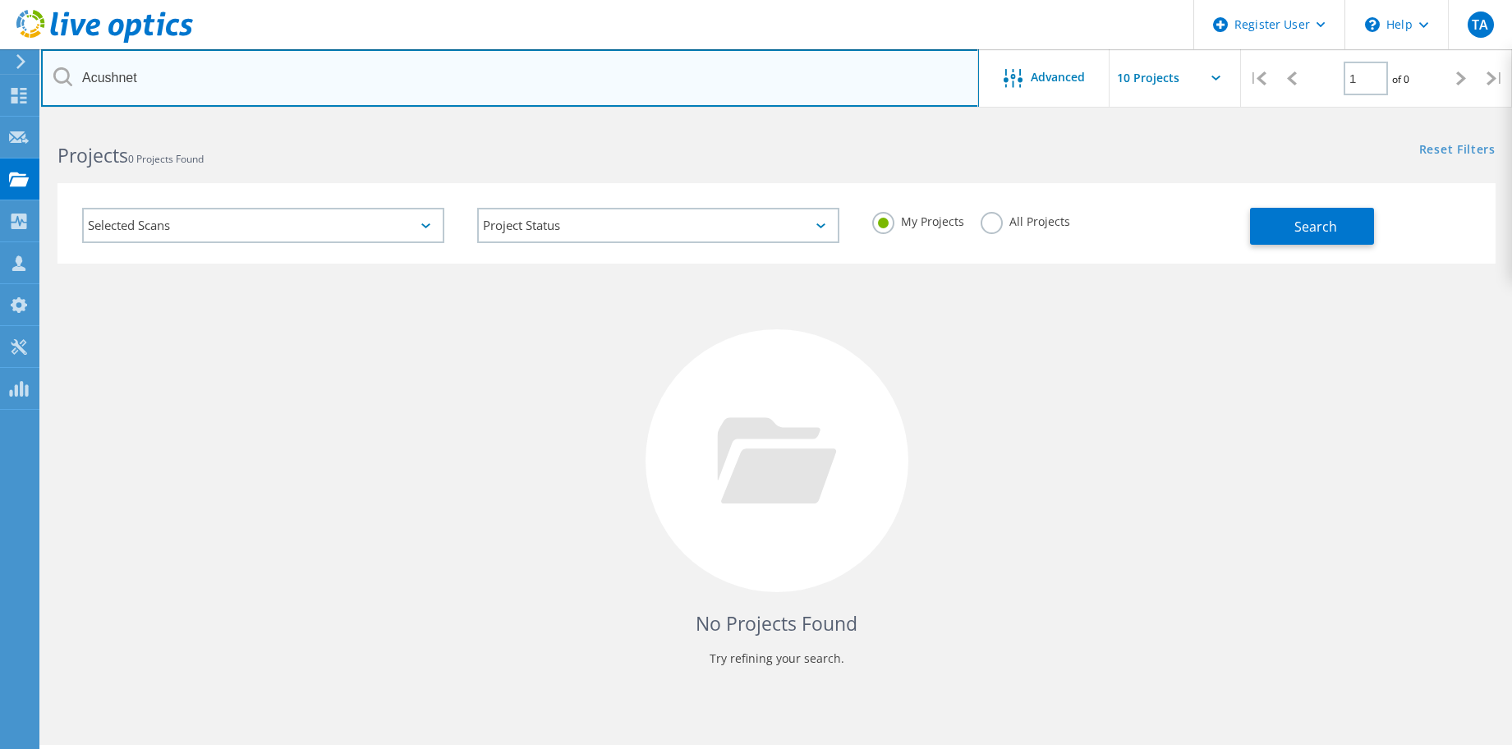
type input "Acushnet"
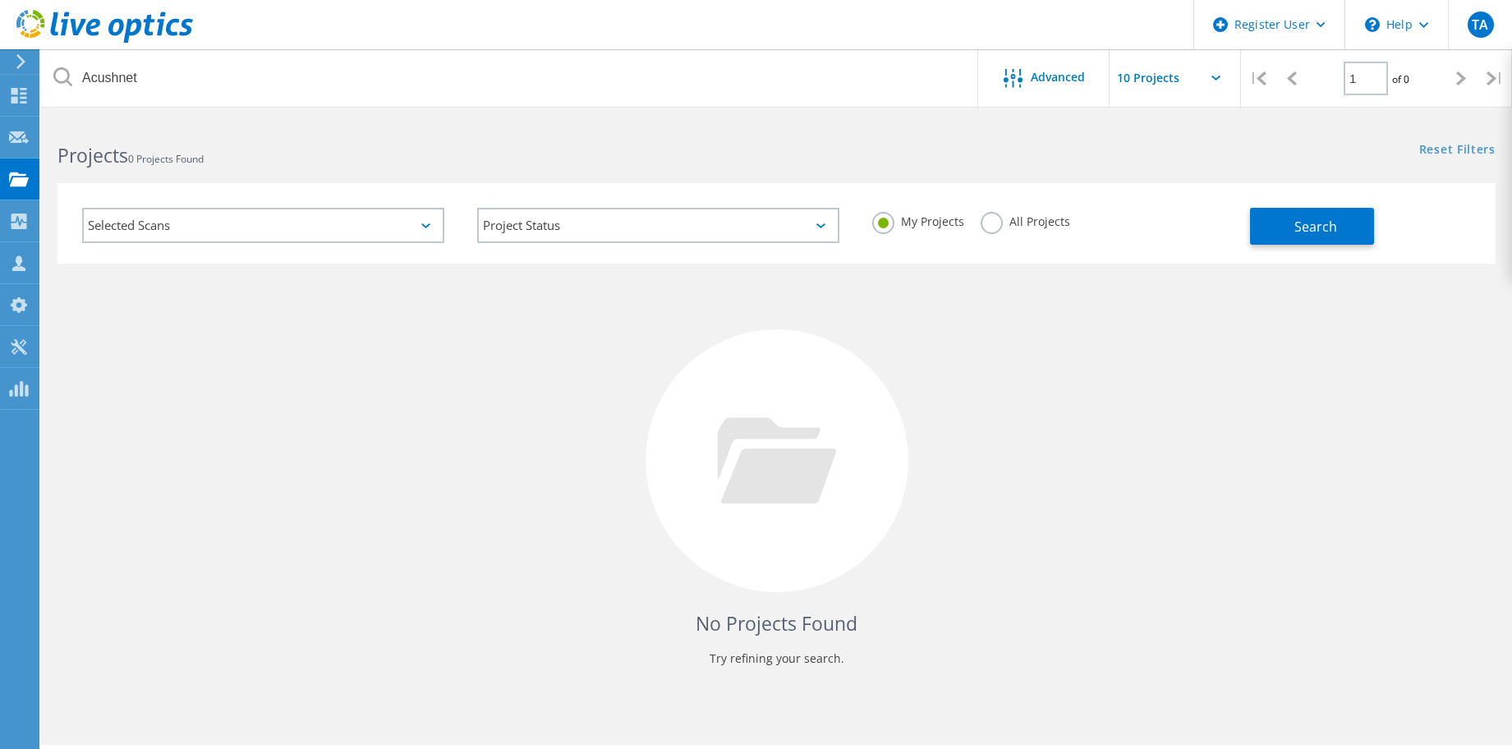
click at [982, 227] on label "All Projects" at bounding box center [1024, 220] width 89 height 16
click at [0, 0] on input "All Projects" at bounding box center [0, 0] width 0 height 0
click at [1310, 225] on span "Search" at bounding box center [1315, 227] width 43 height 18
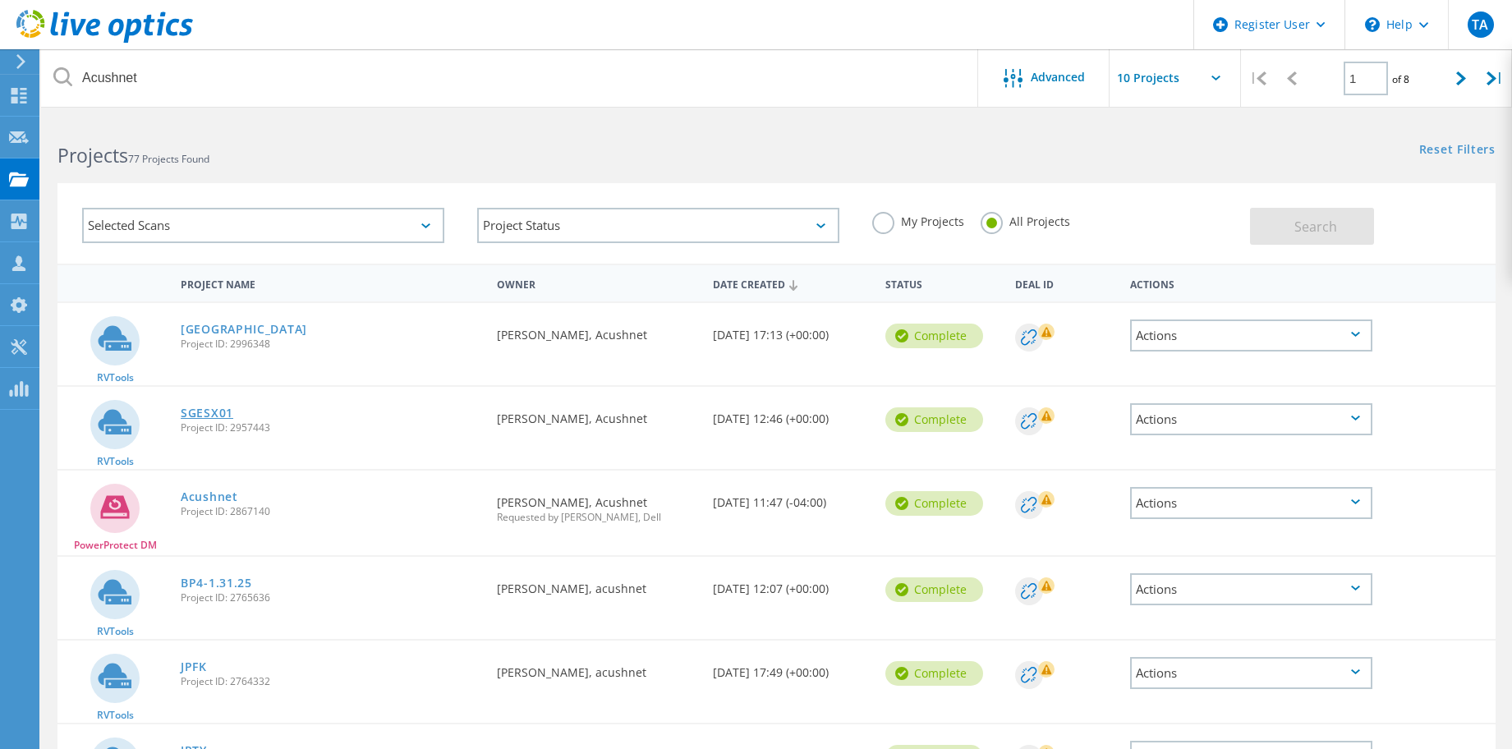
click at [197, 416] on link "SGESX01" at bounding box center [207, 412] width 53 height 11
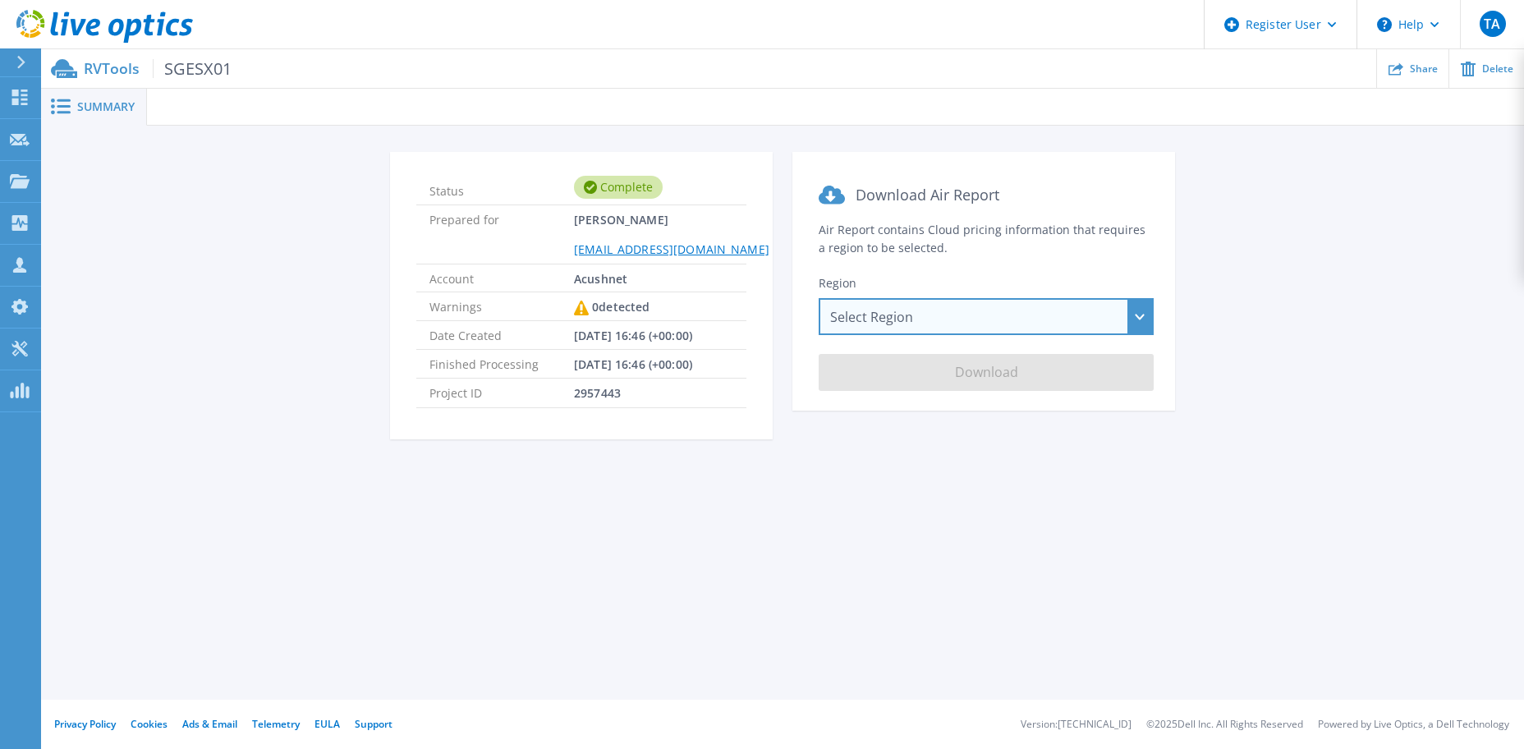
click at [910, 323] on div "Select Region Asia Pacific (Hong Kong) Asia Pacific (Mumbai) Asia Pacific (Seou…" at bounding box center [986, 316] width 335 height 37
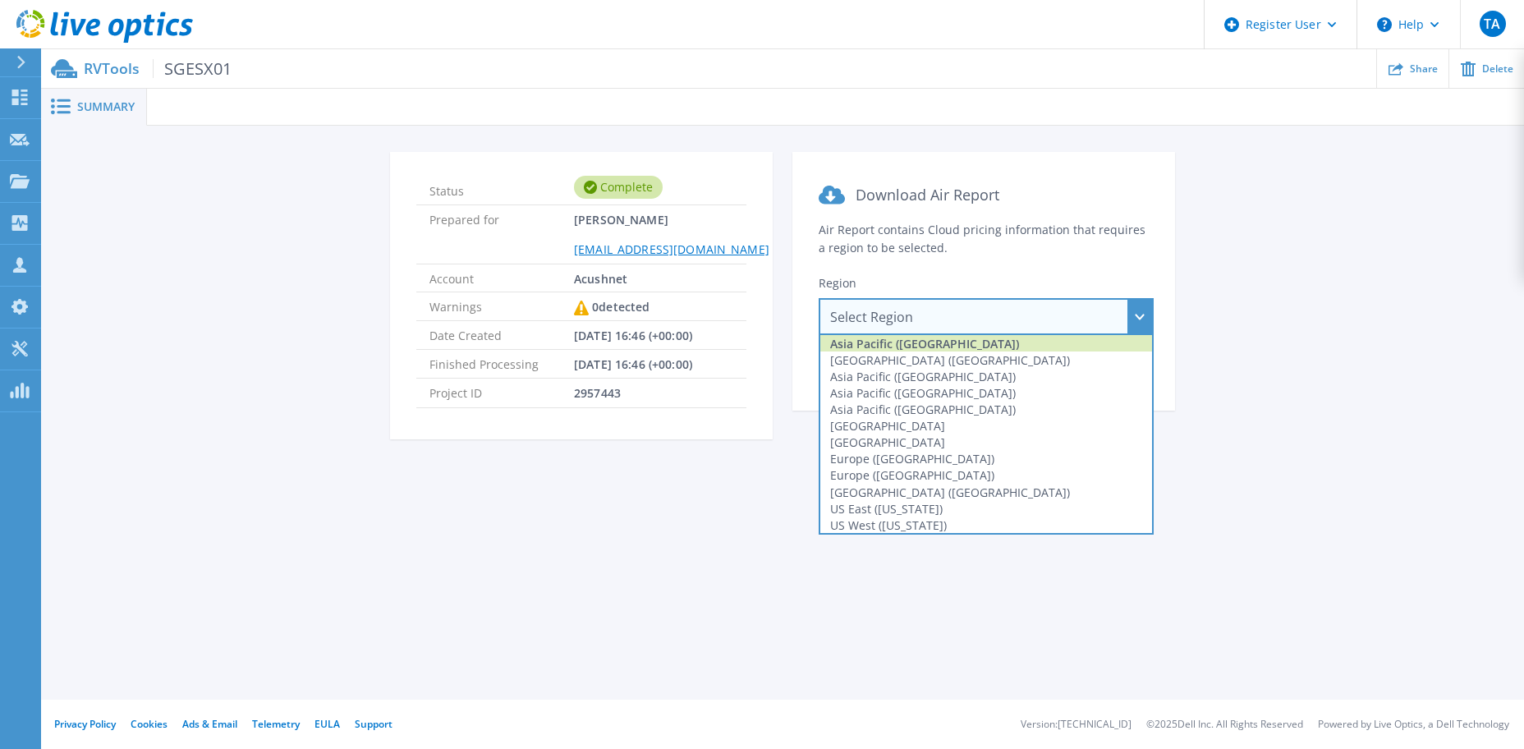
click at [887, 337] on div "Asia Pacific ([GEOGRAPHIC_DATA])" at bounding box center [986, 343] width 332 height 16
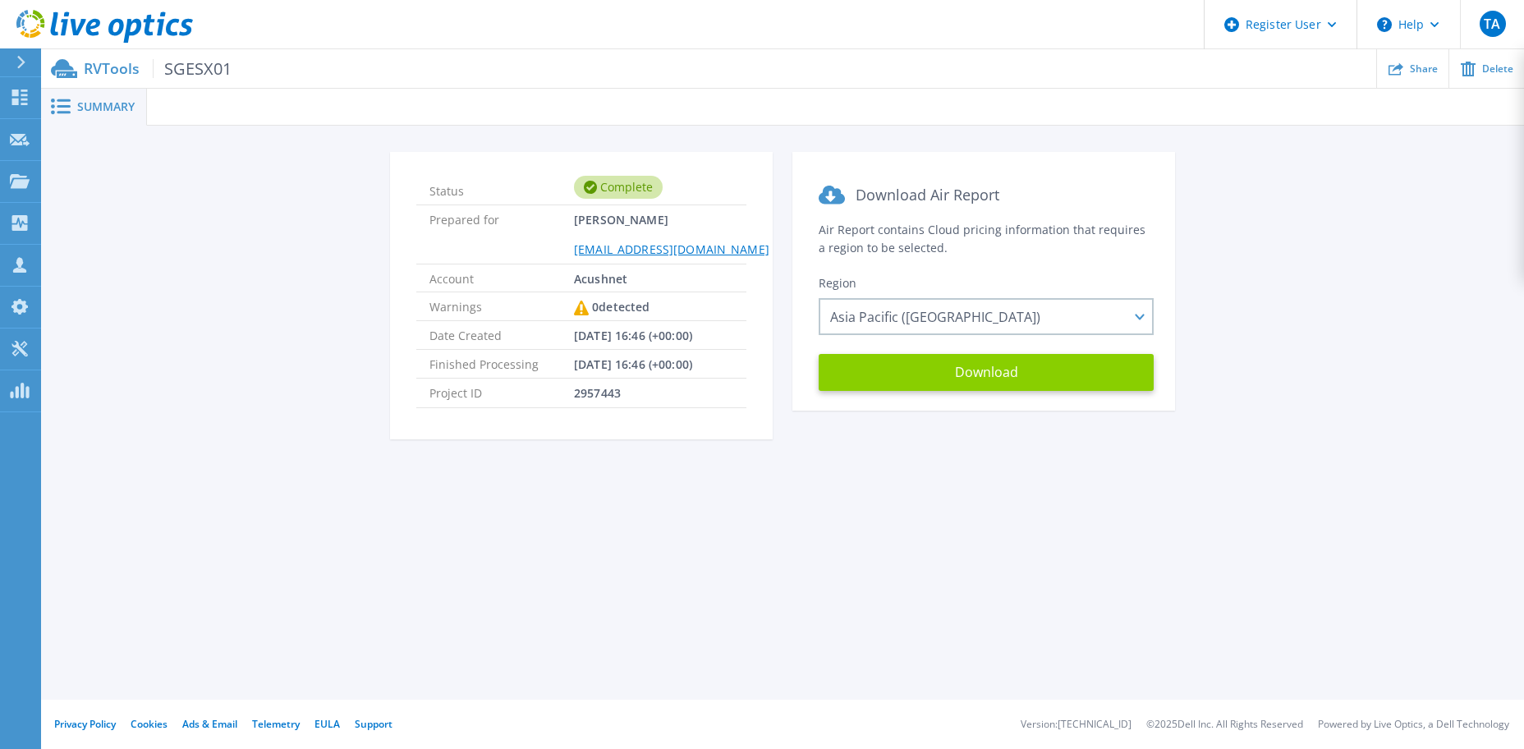
click at [974, 383] on button "Download" at bounding box center [986, 372] width 335 height 37
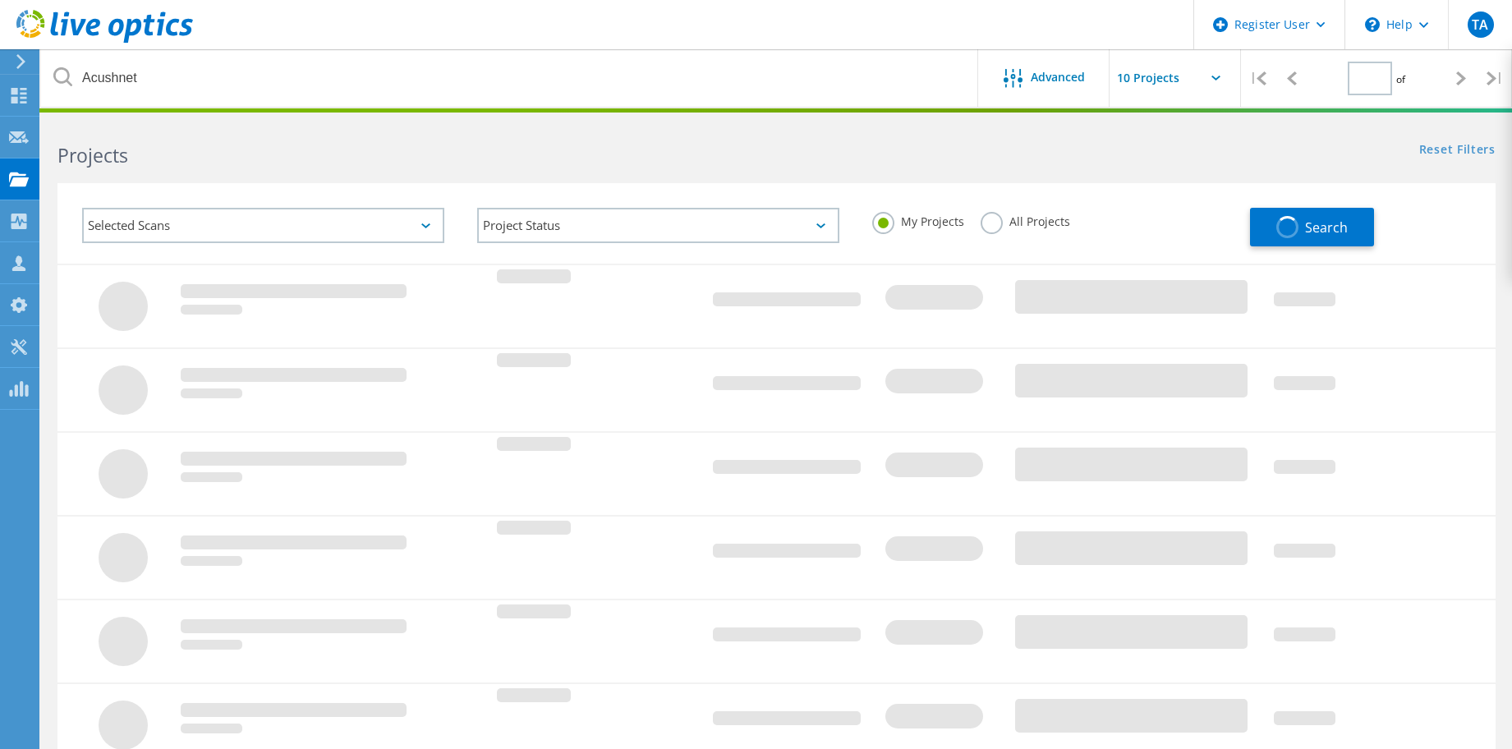
type input "1"
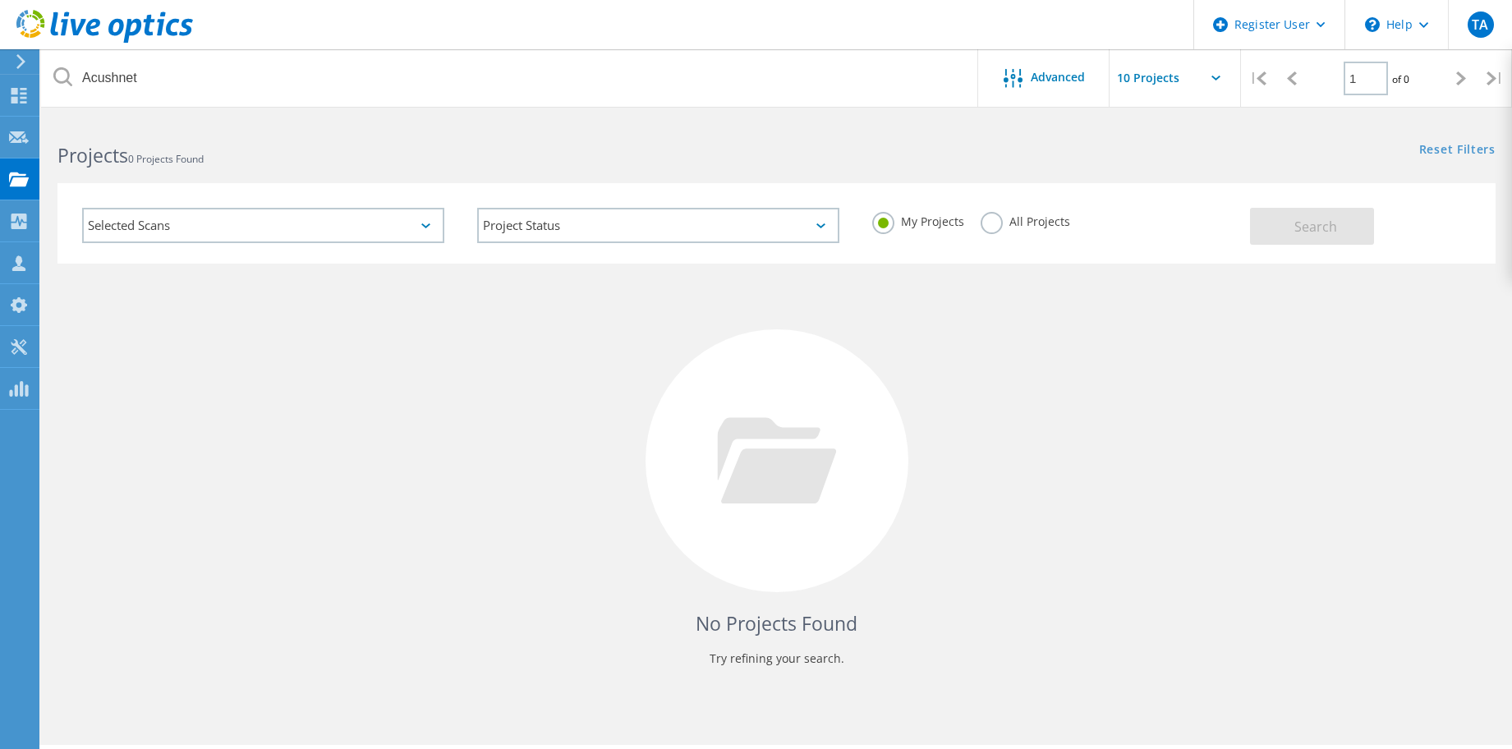
click at [986, 227] on label "All Projects" at bounding box center [1024, 220] width 89 height 16
click at [0, 0] on input "All Projects" at bounding box center [0, 0] width 0 height 0
click at [1333, 228] on span "Search" at bounding box center [1315, 227] width 43 height 18
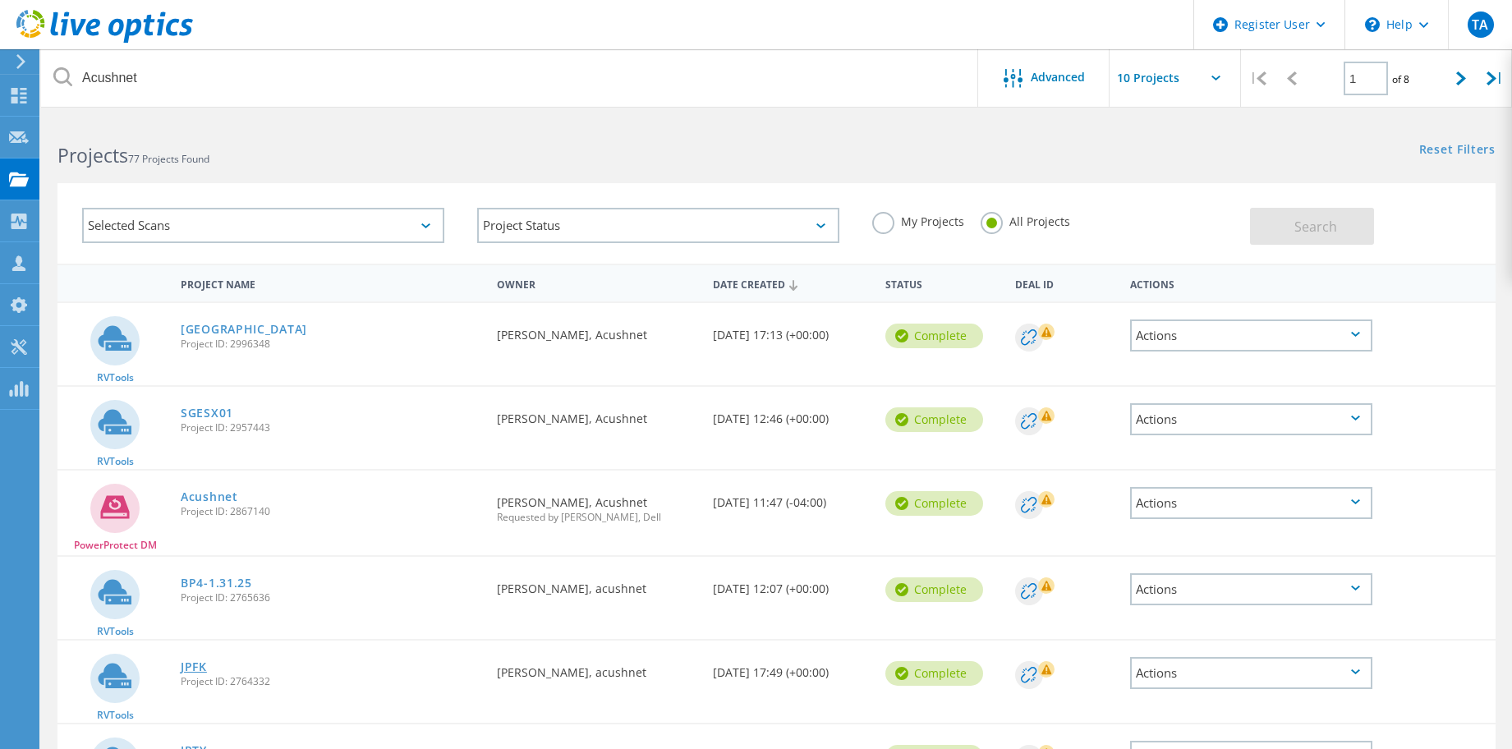
click at [186, 670] on link "JPFK" at bounding box center [194, 666] width 26 height 11
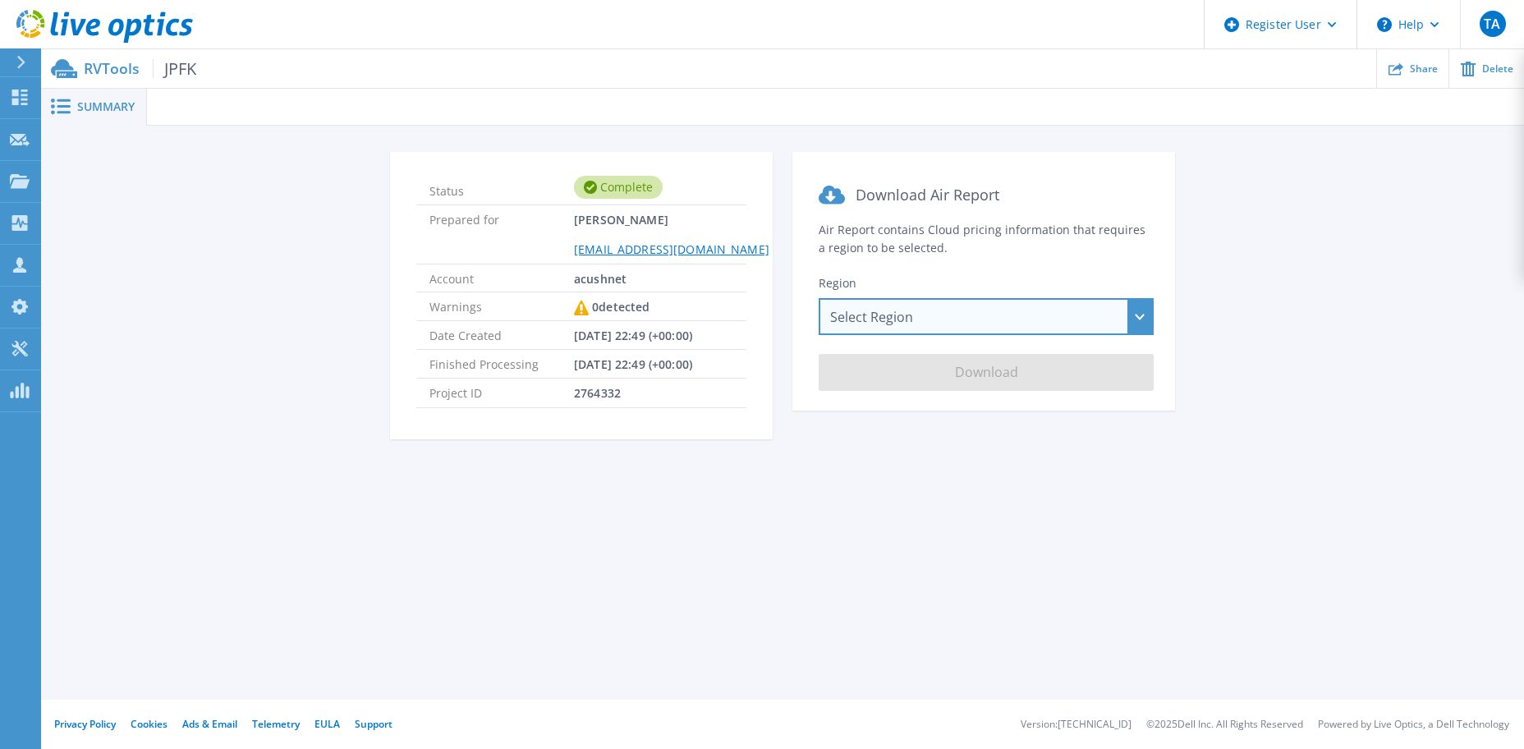
click at [897, 319] on div "Select Region Asia Pacific (Hong Kong) Asia Pacific (Mumbai) Asia Pacific (Seou…" at bounding box center [986, 316] width 335 height 37
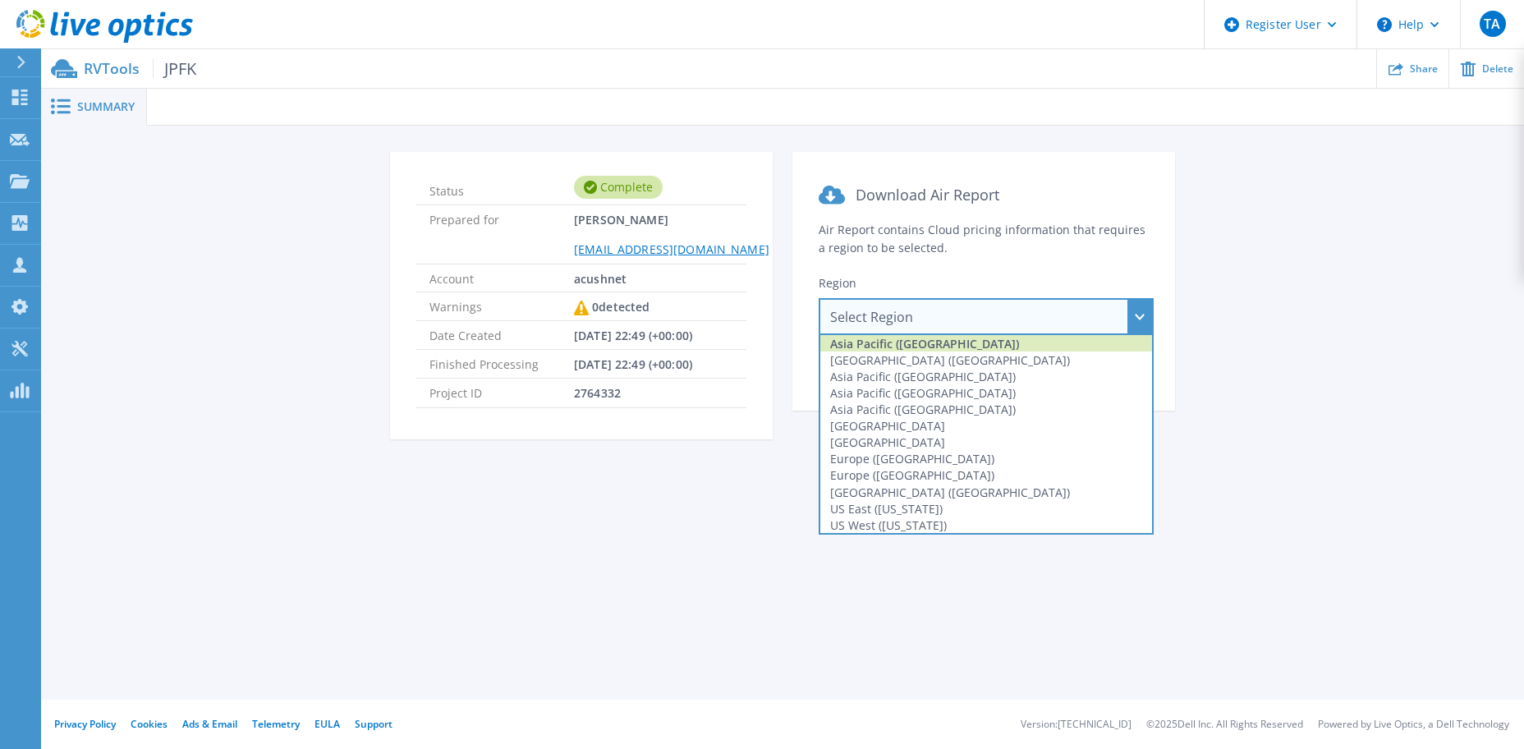
click at [875, 346] on div "Asia Pacific (Hong Kong)" at bounding box center [986, 343] width 332 height 16
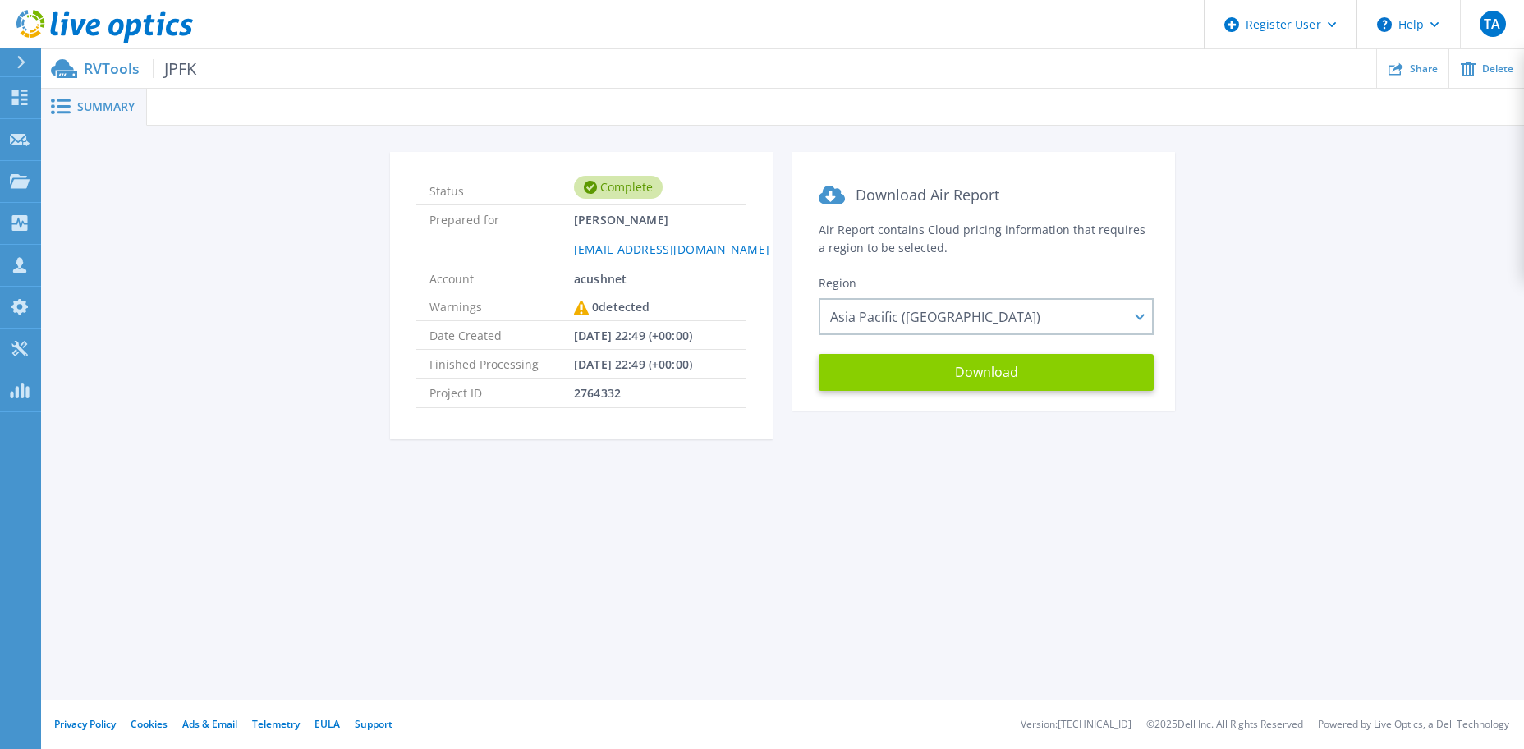
click at [967, 370] on button "Download" at bounding box center [986, 372] width 335 height 37
click at [961, 377] on button "Download" at bounding box center [986, 372] width 335 height 37
click at [979, 369] on button "Download" at bounding box center [986, 372] width 335 height 37
